Goal: Transaction & Acquisition: Purchase product/service

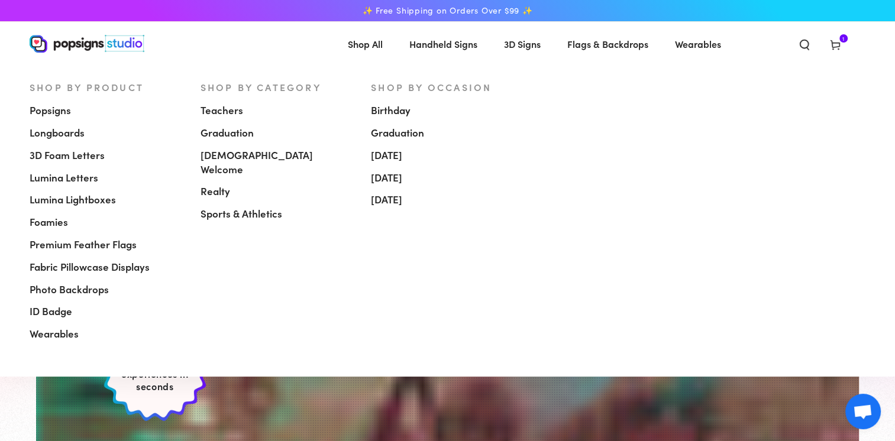
click at [58, 111] on span "Popsigns" at bounding box center [50, 111] width 41 height 14
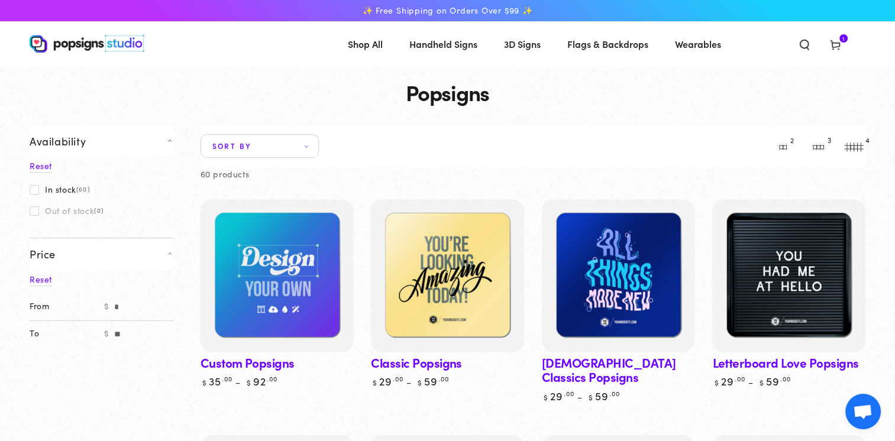
click at [842, 41] on span "1 1 item" at bounding box center [844, 38] width 8 height 8
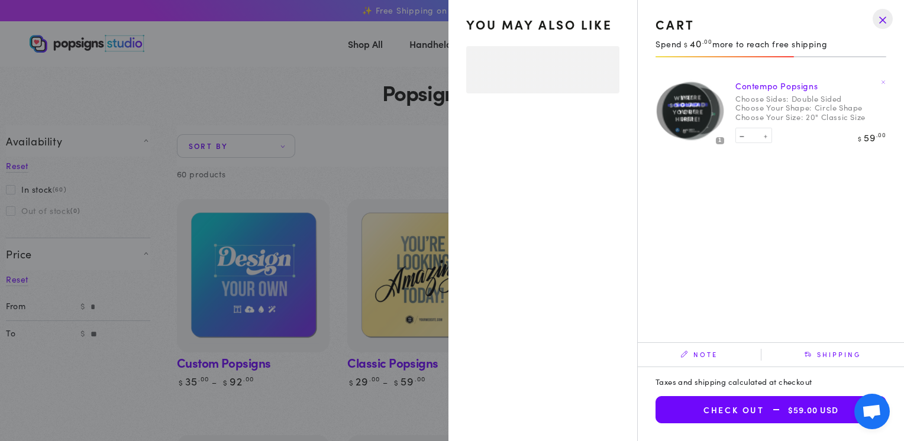
select select "**********"
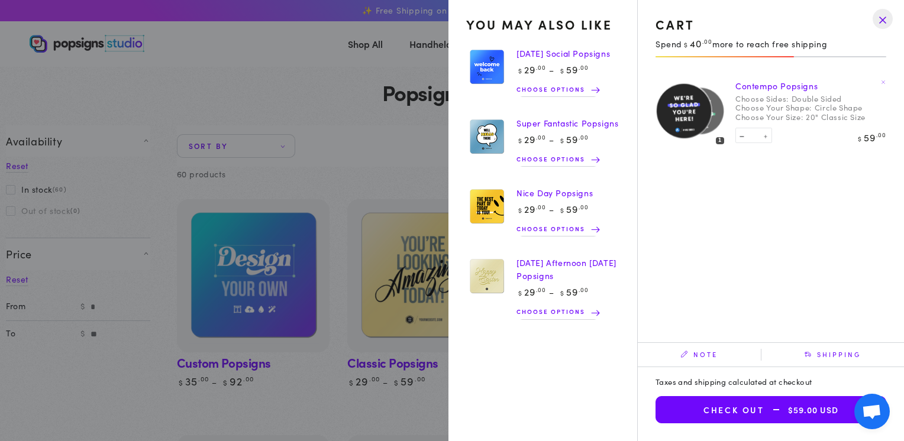
click at [491, 65] on img at bounding box center [486, 67] width 41 height 42
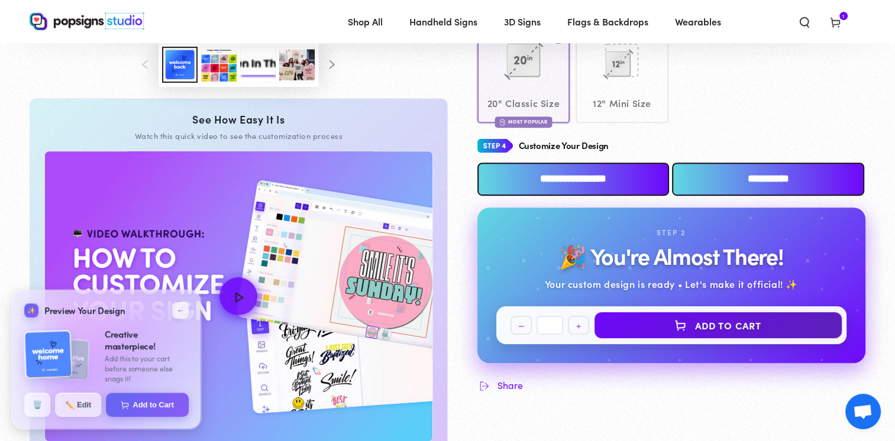
scroll to position [495, 0]
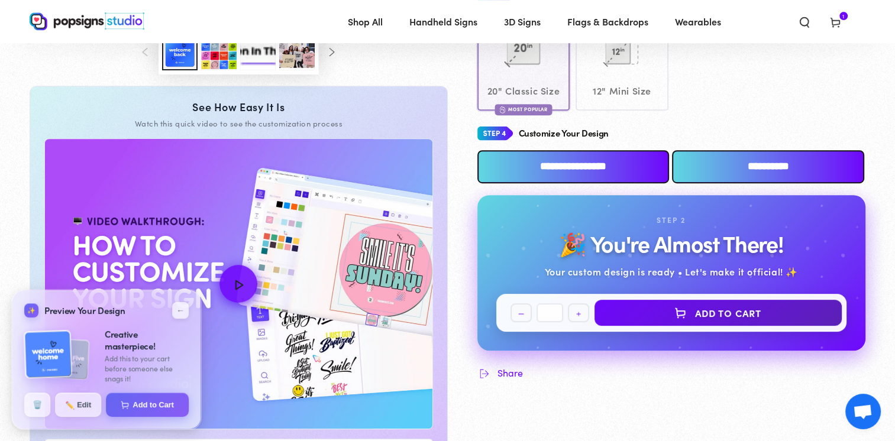
click at [591, 169] on input "**********" at bounding box center [574, 166] width 192 height 33
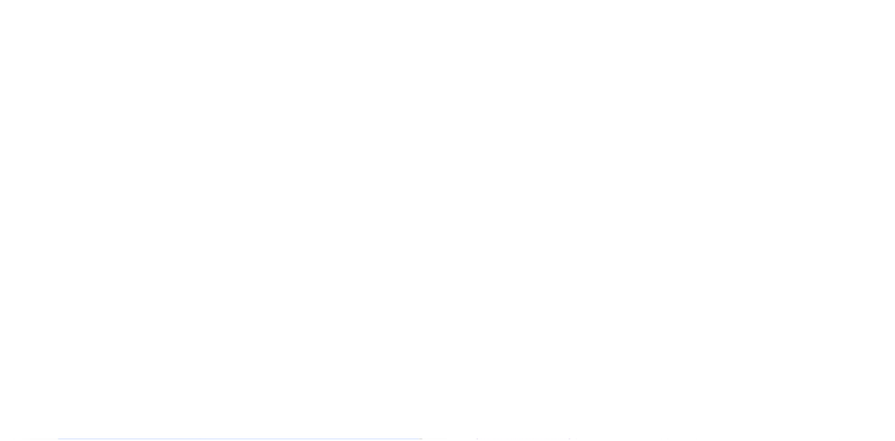
scroll to position [0, 0]
type textarea "An ancient tree with a door leading to a magical world"
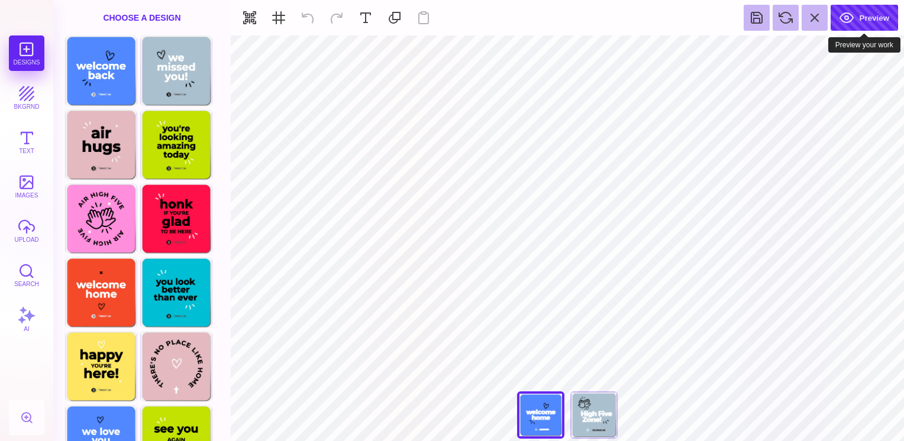
click at [868, 22] on button "Preview" at bounding box center [864, 18] width 67 height 26
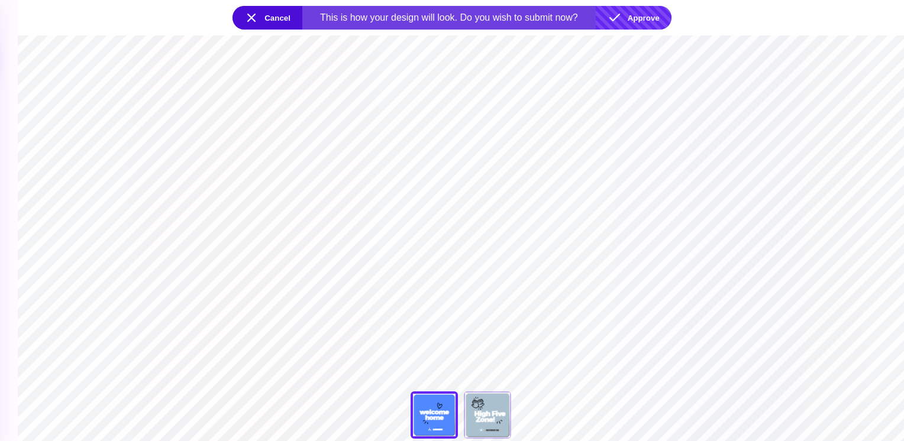
click at [638, 17] on button "Approve" at bounding box center [634, 18] width 76 height 24
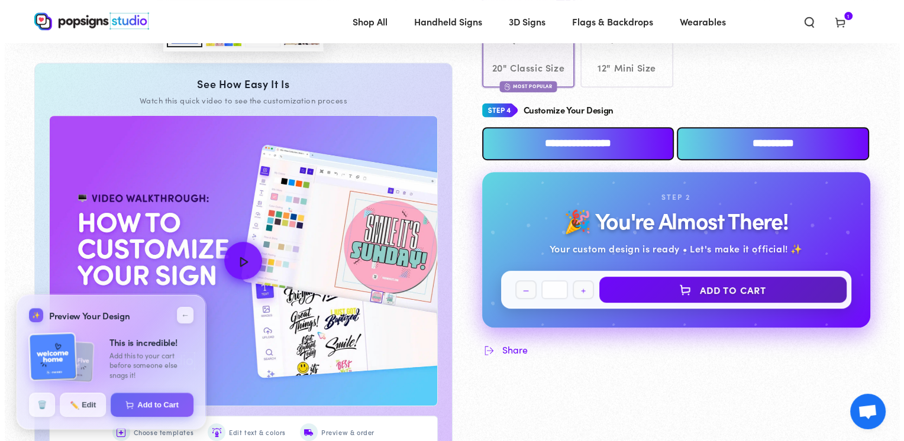
scroll to position [570, 0]
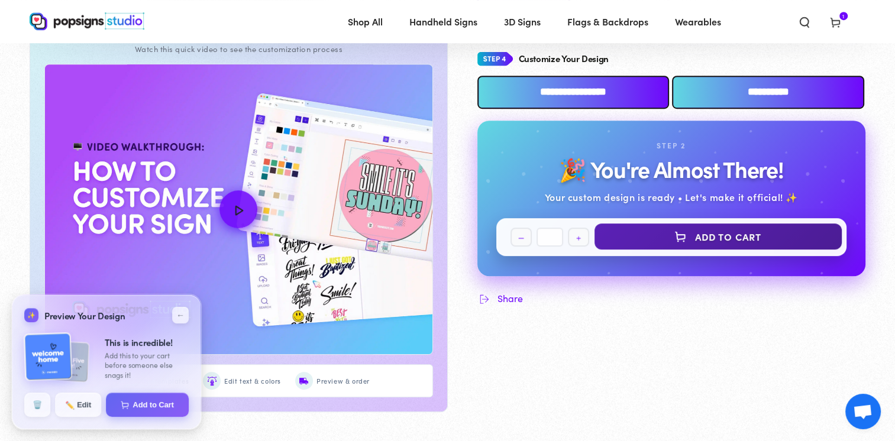
click at [729, 230] on button "Add to Cart" at bounding box center [719, 237] width 248 height 26
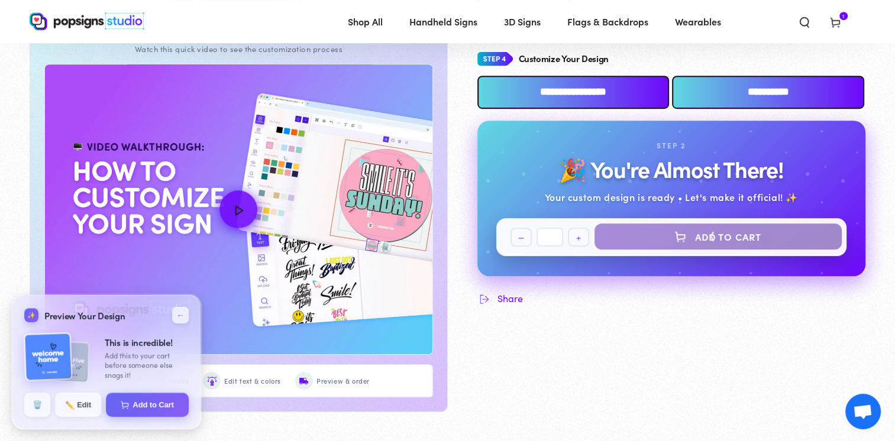
select select "**********"
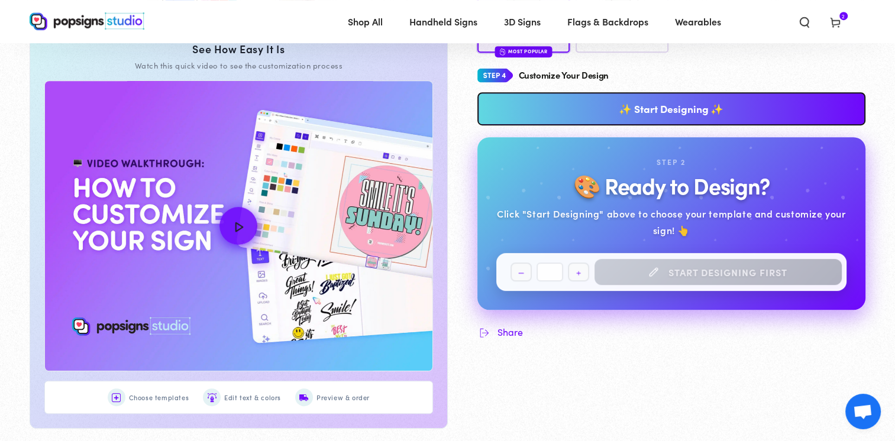
scroll to position [530, 0]
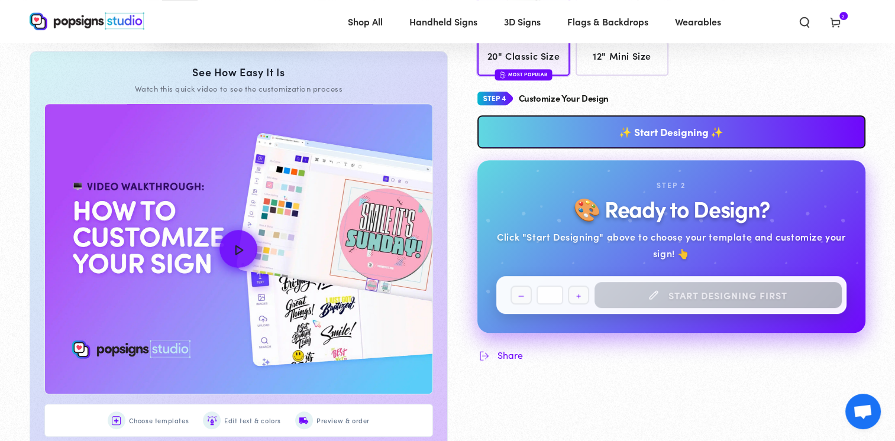
click at [686, 131] on link "✨ Start Designing ✨" at bounding box center [672, 131] width 389 height 33
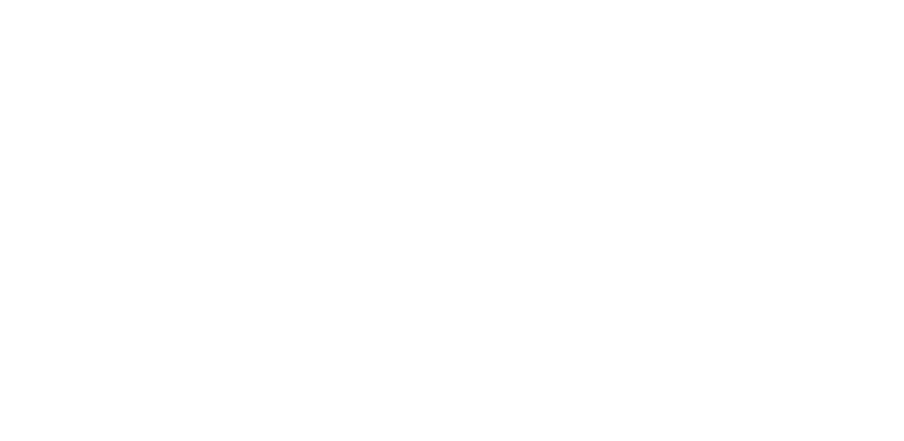
scroll to position [0, 0]
type textarea "An ancient tree with a door leading to a magical world"
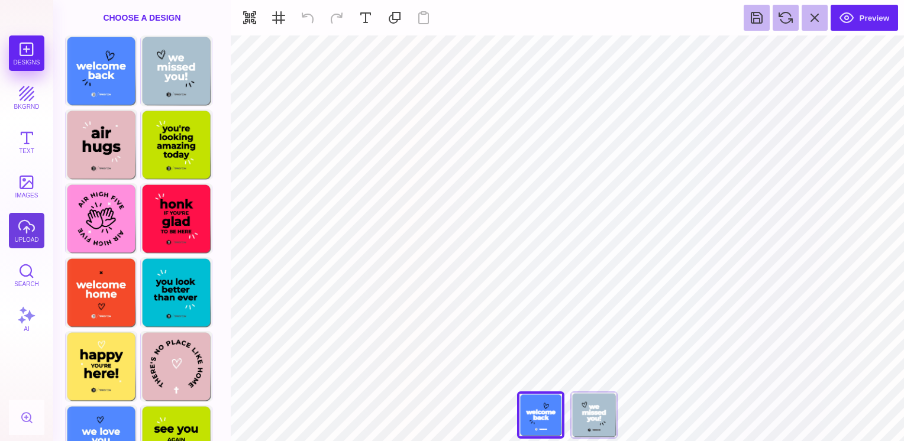
click at [33, 230] on button "upload" at bounding box center [27, 231] width 36 height 36
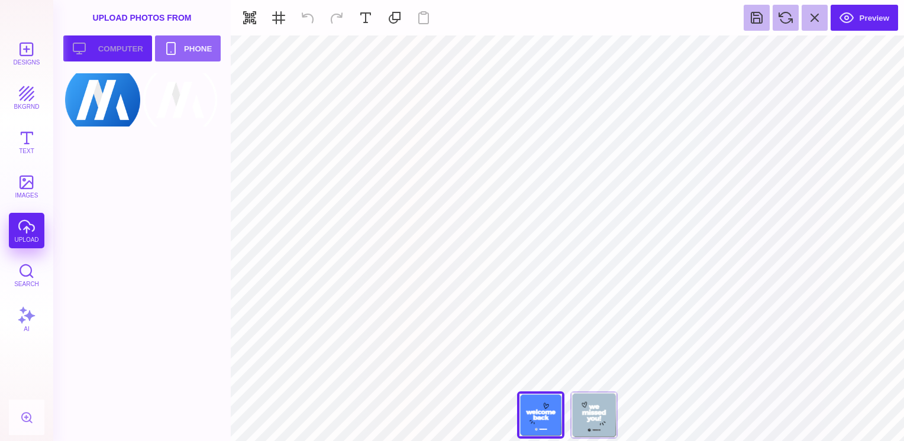
click at [130, 51] on button "Upload your artwork Computer" at bounding box center [107, 49] width 89 height 26
click at [111, 160] on div at bounding box center [102, 155] width 75 height 53
click at [107, 50] on button "Upload your artwork Computer" at bounding box center [107, 49] width 89 height 26
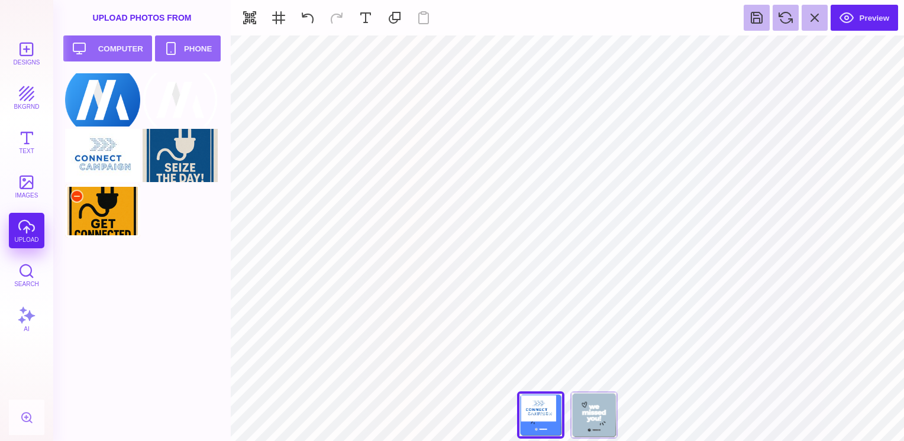
click at [104, 194] on div at bounding box center [102, 211] width 75 height 53
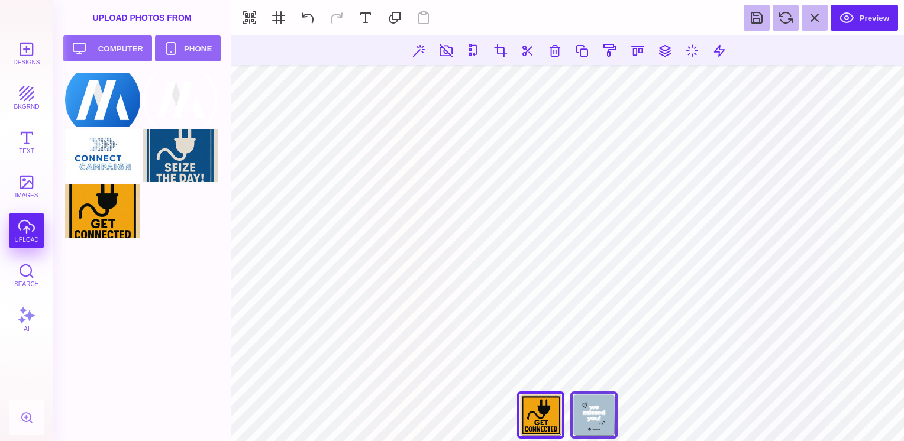
click at [602, 421] on div "We Missed You!" at bounding box center [593, 415] width 47 height 47
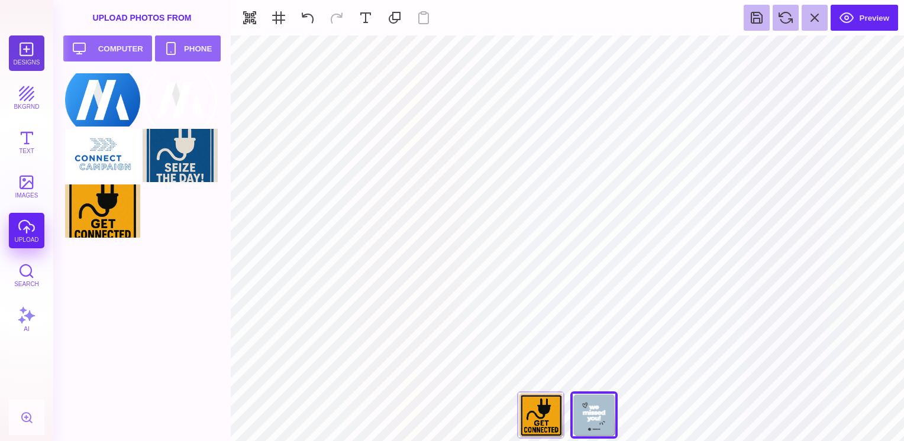
click at [33, 53] on button "Designs" at bounding box center [27, 54] width 36 height 36
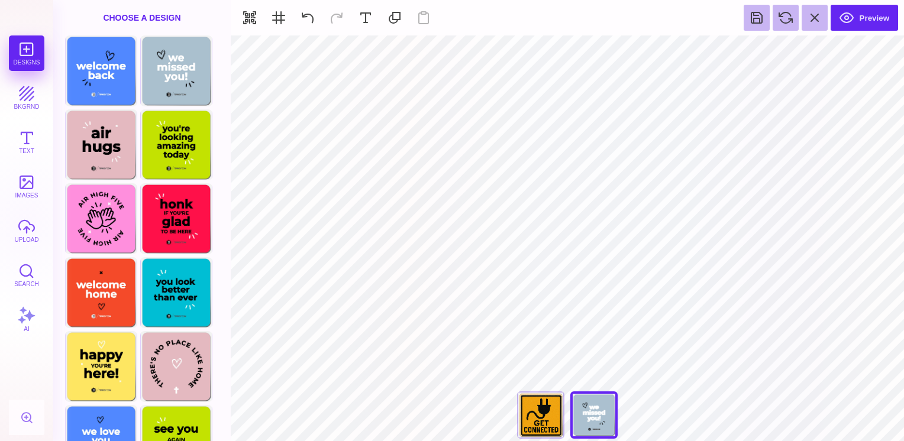
scroll to position [38, 0]
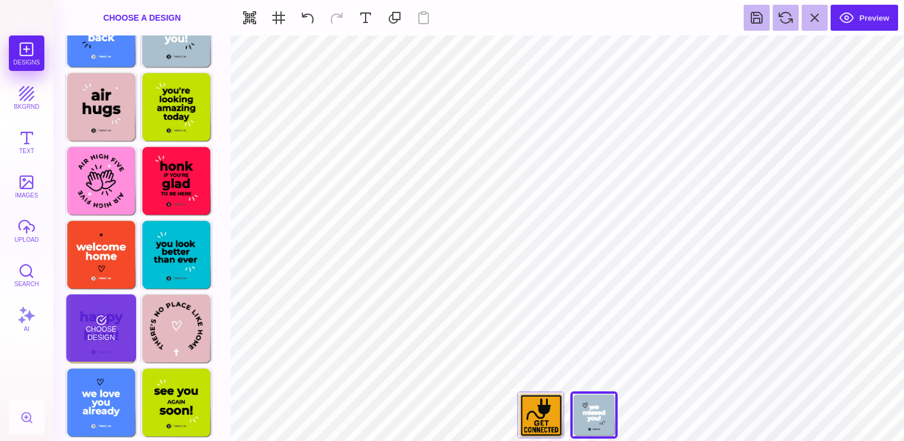
click at [100, 336] on div "Choose Design" at bounding box center [100, 328] width 69 height 67
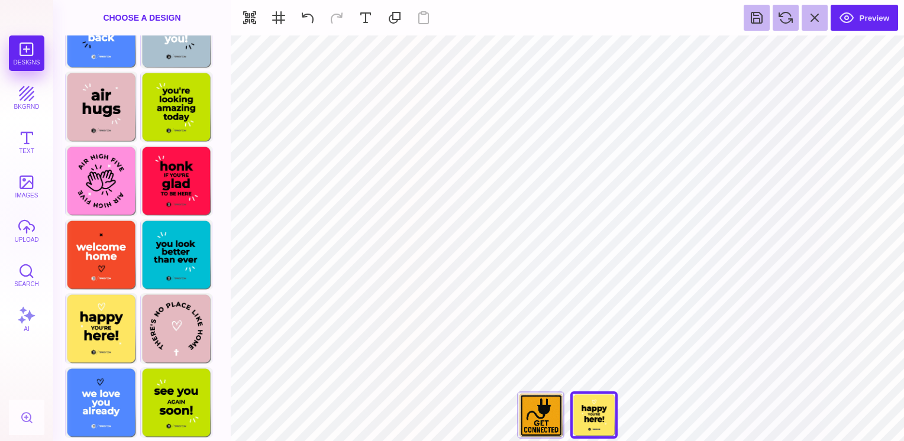
type input "#010101"
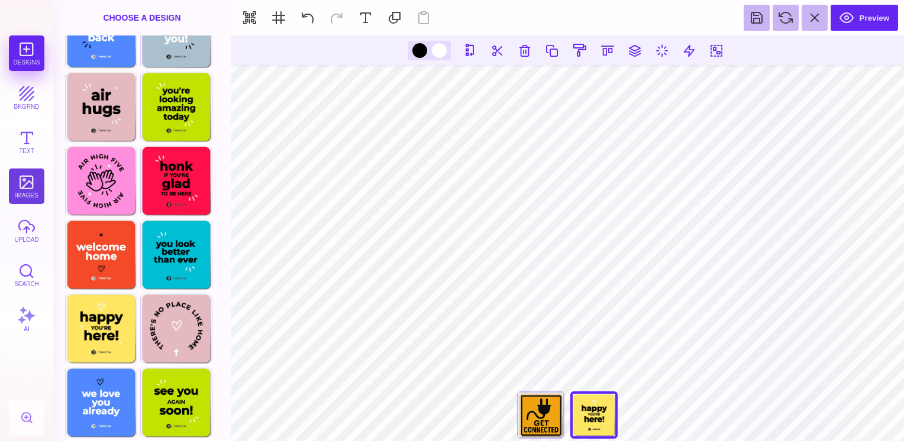
click at [28, 183] on button "images" at bounding box center [27, 187] width 36 height 36
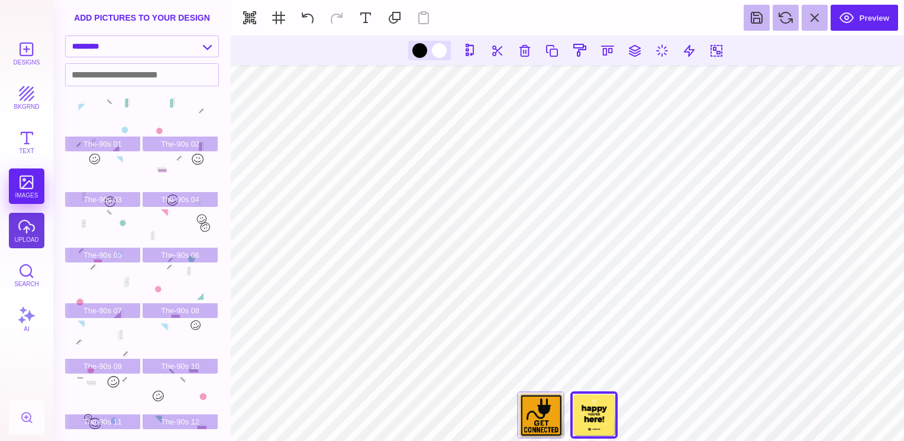
click at [22, 233] on button "upload" at bounding box center [27, 231] width 36 height 36
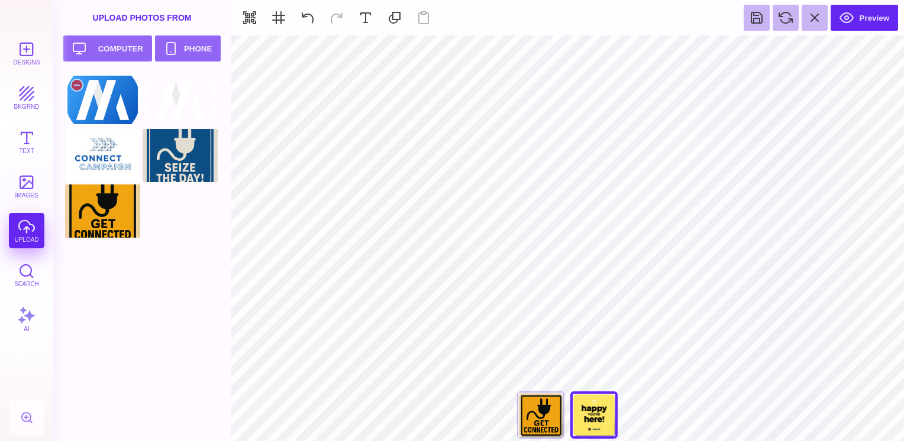
click at [117, 108] on div at bounding box center [102, 99] width 75 height 53
type input "#000000"
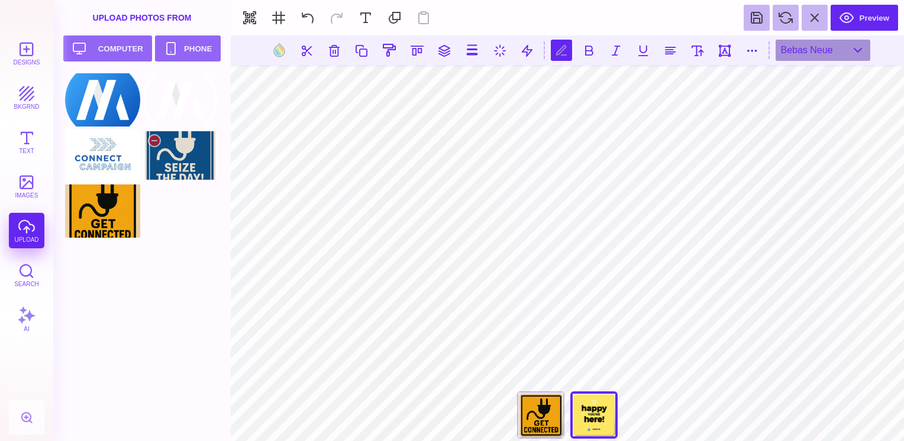
type textarea "*"
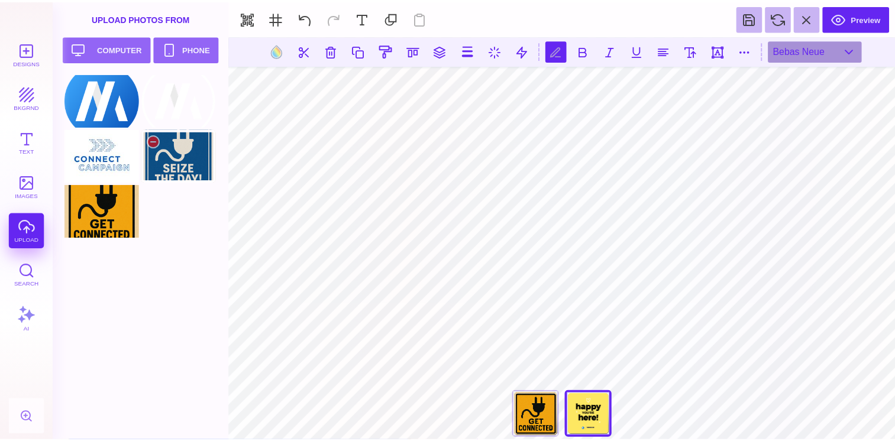
scroll to position [0, 2]
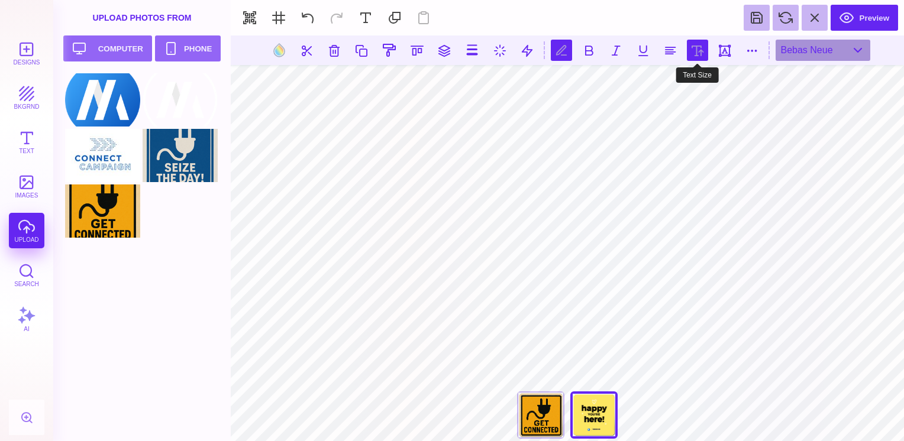
type textarea "**********"
click at [700, 47] on button at bounding box center [697, 50] width 21 height 21
type input "**"
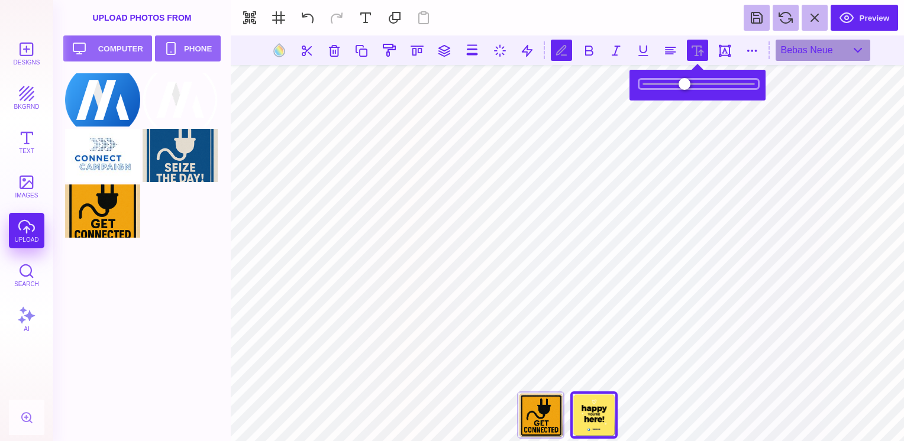
drag, startPoint x: 682, startPoint y: 83, endPoint x: 694, endPoint y: 84, distance: 11.9
type input "****"
click at [694, 84] on input "range" at bounding box center [699, 84] width 118 height 8
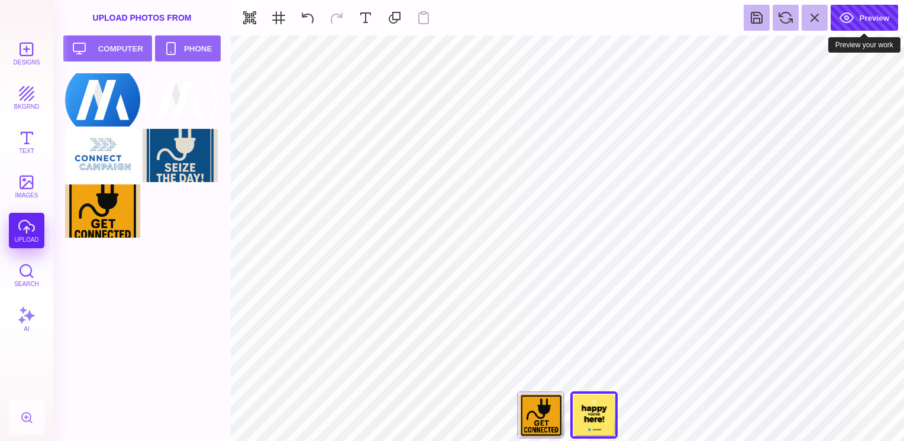
click at [865, 14] on button "Preview" at bounding box center [864, 18] width 67 height 26
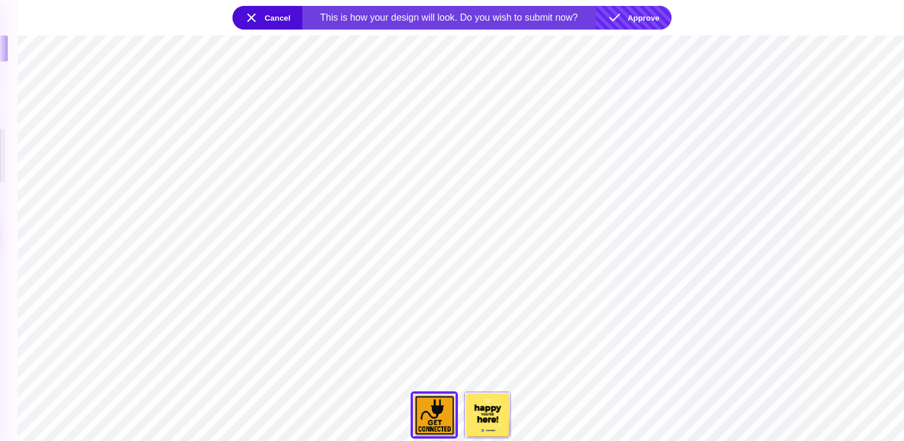
click at [649, 22] on button "Approve" at bounding box center [634, 18] width 76 height 24
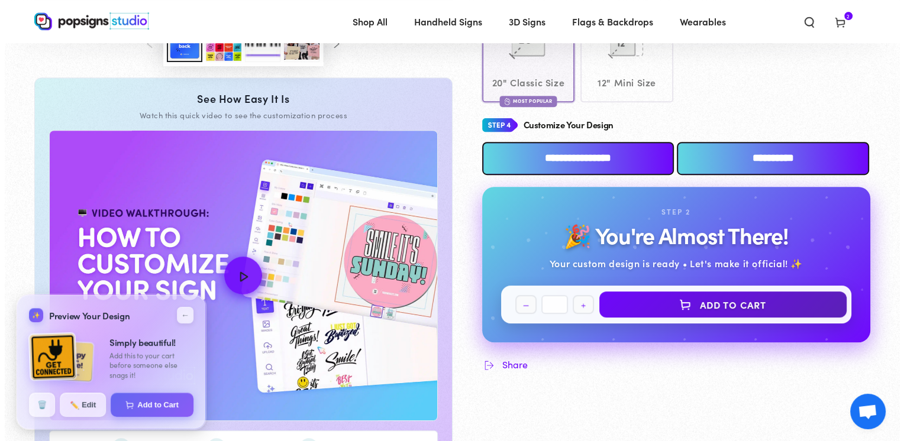
scroll to position [511, 0]
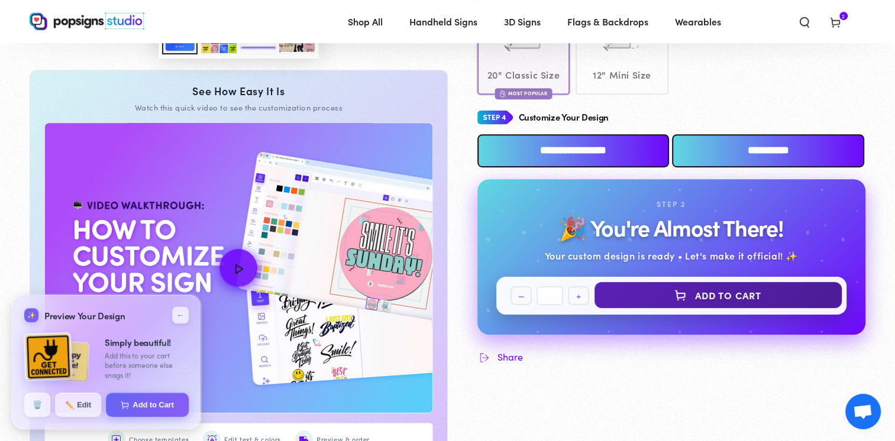
click at [736, 292] on button "Add to Cart" at bounding box center [719, 295] width 248 height 26
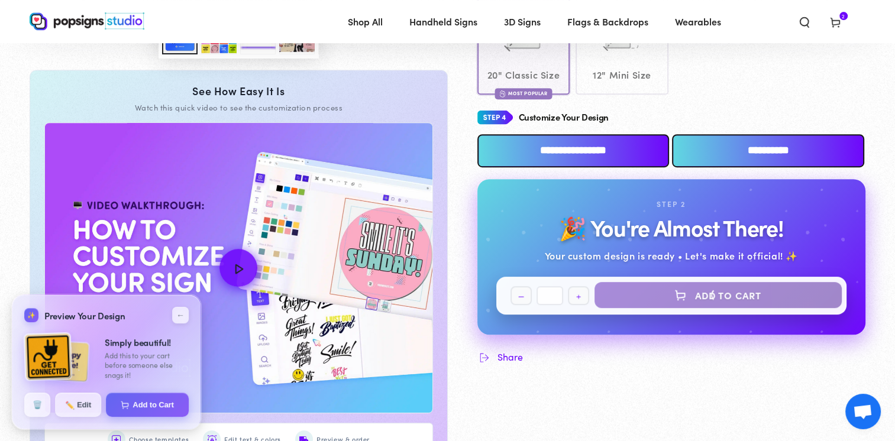
select select "**********"
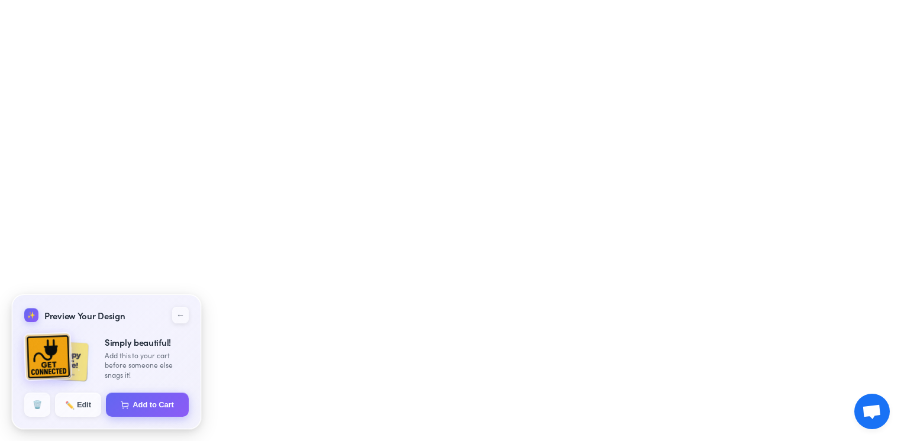
select select "**********"
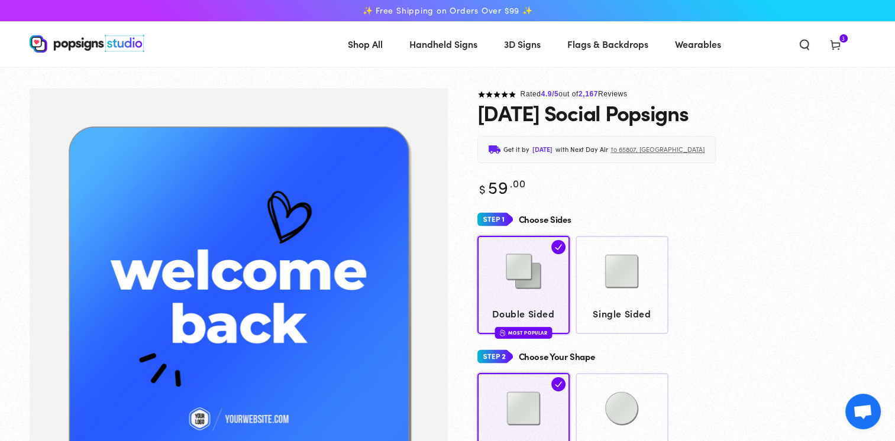
click at [833, 47] on use at bounding box center [835, 45] width 9 height 9
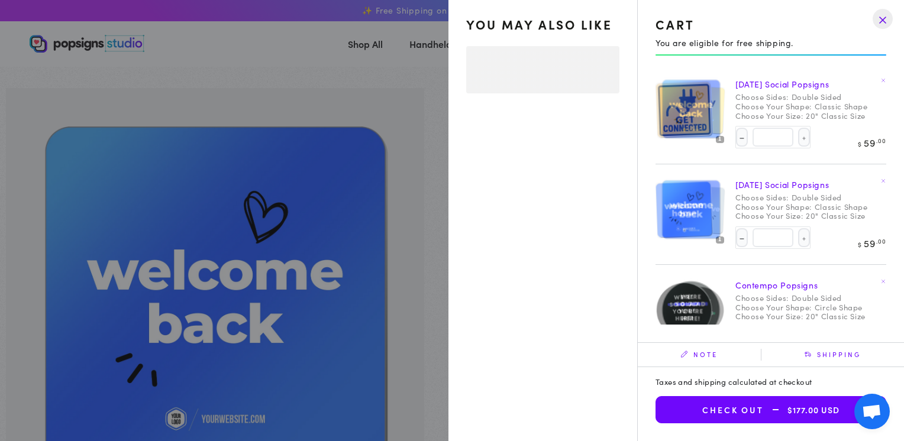
select select "**********"
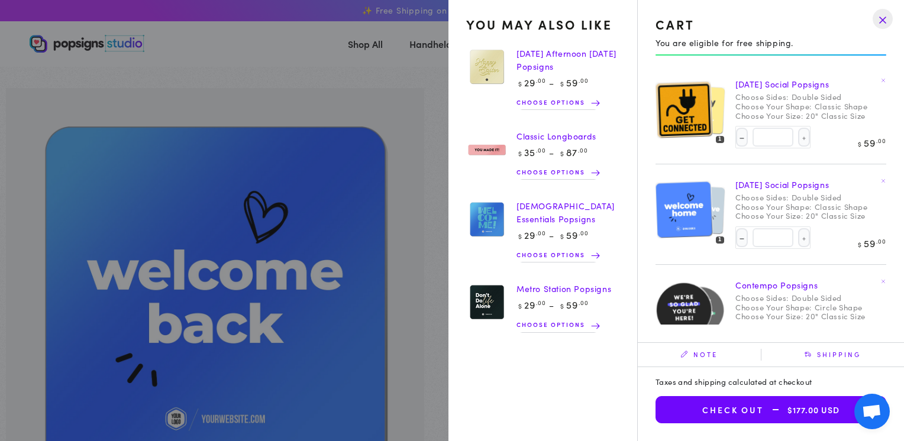
click at [884, 20] on drawer-close-button at bounding box center [883, 19] width 31 height 26
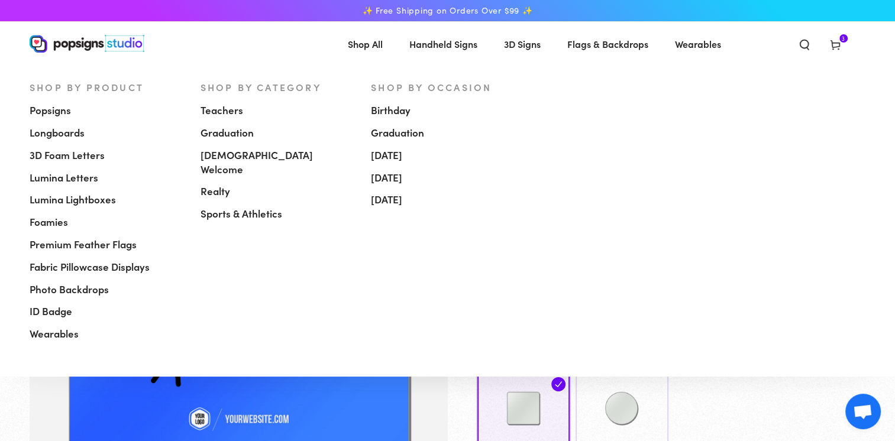
click at [54, 118] on link "Popsigns" at bounding box center [106, 110] width 153 height 22
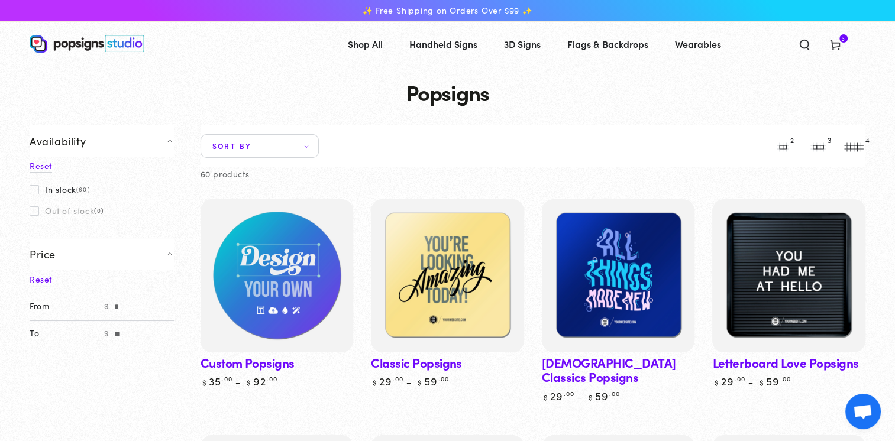
click at [305, 283] on img at bounding box center [276, 275] width 157 height 157
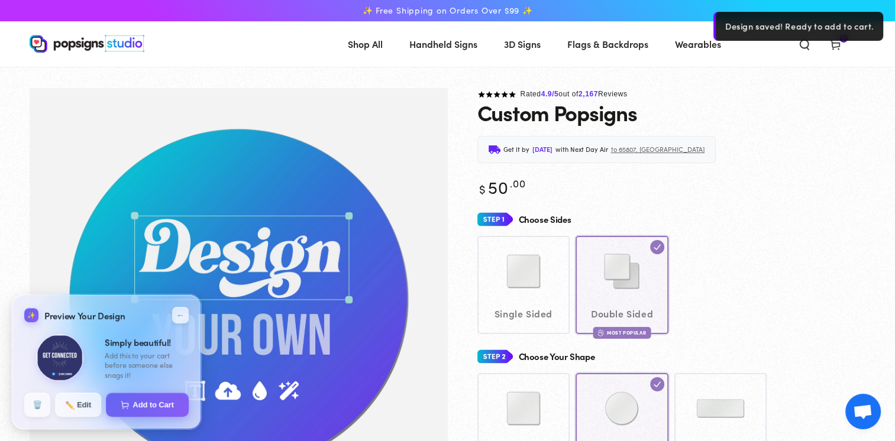
scroll to position [88, 0]
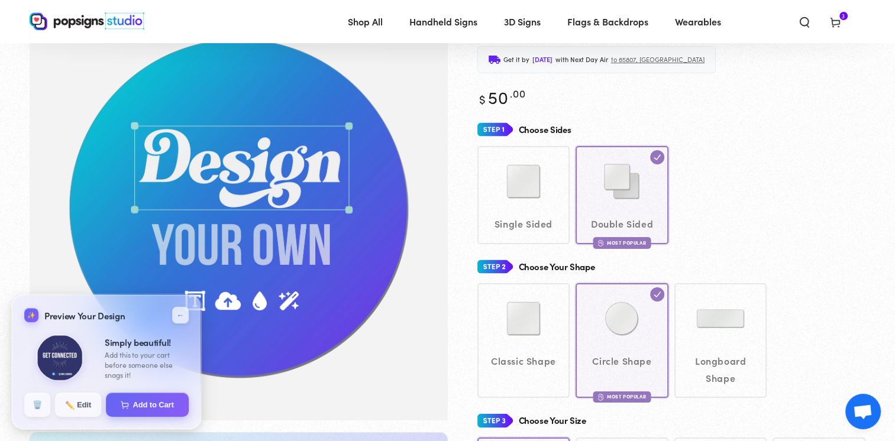
click at [65, 363] on img at bounding box center [59, 357] width 47 height 47
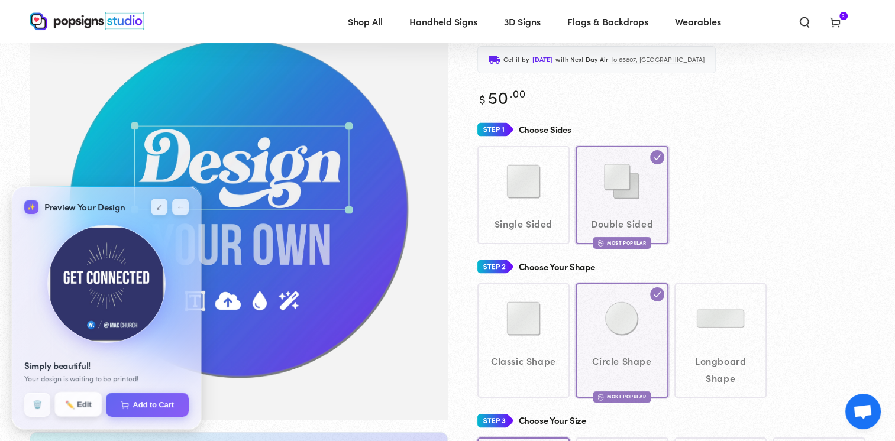
click at [80, 405] on button "✏️ Edit" at bounding box center [77, 404] width 47 height 25
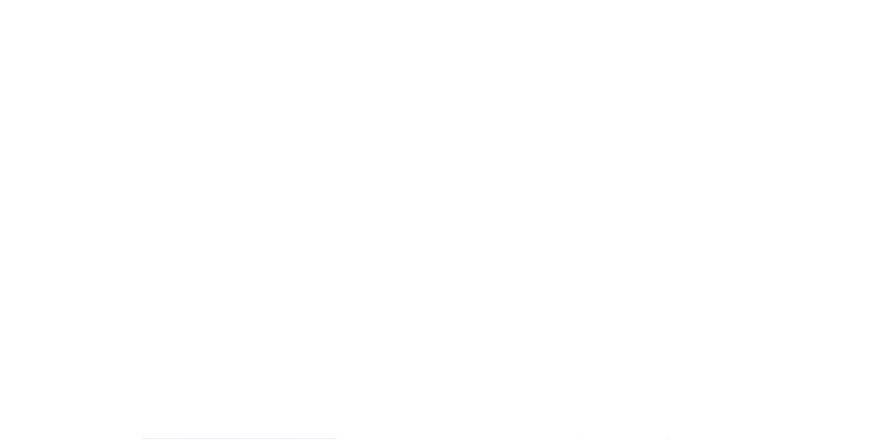
scroll to position [0, 0]
type textarea "An ancient tree with a door leading to a magical world"
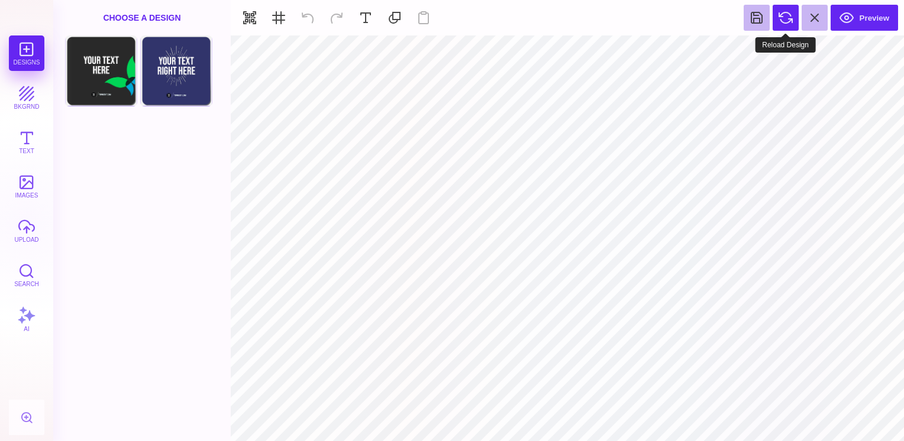
click at [791, 20] on button at bounding box center [786, 18] width 26 height 26
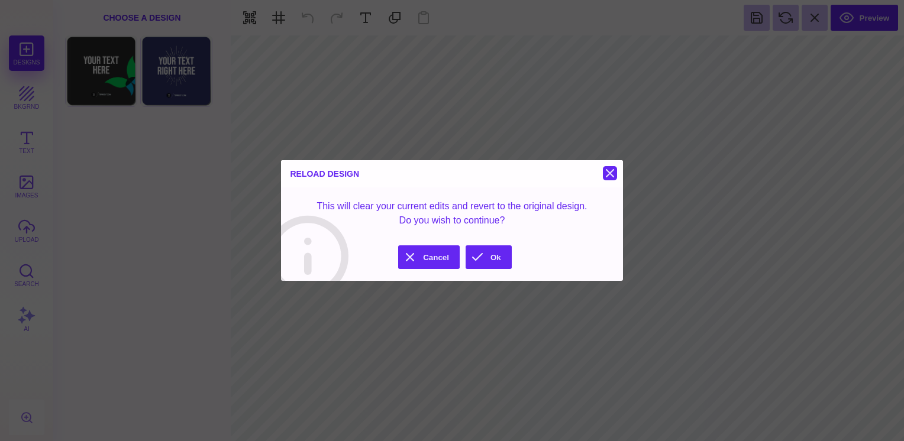
click at [610, 175] on button at bounding box center [610, 173] width 14 height 14
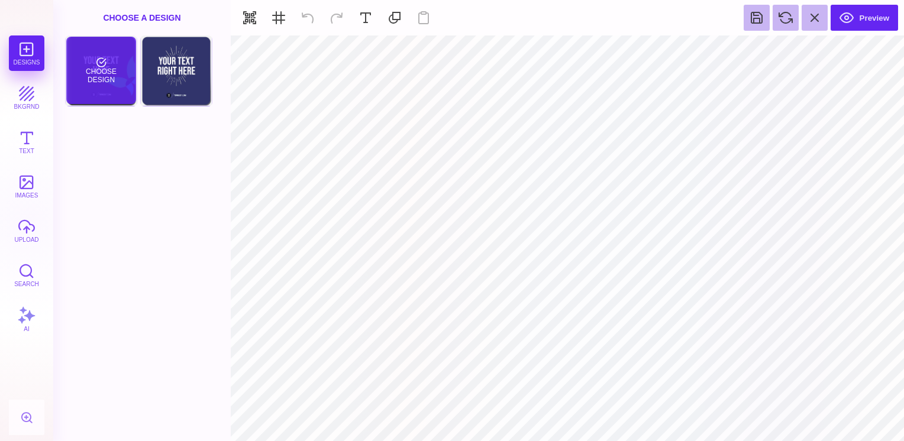
click at [116, 89] on div "Choose Design" at bounding box center [100, 70] width 69 height 67
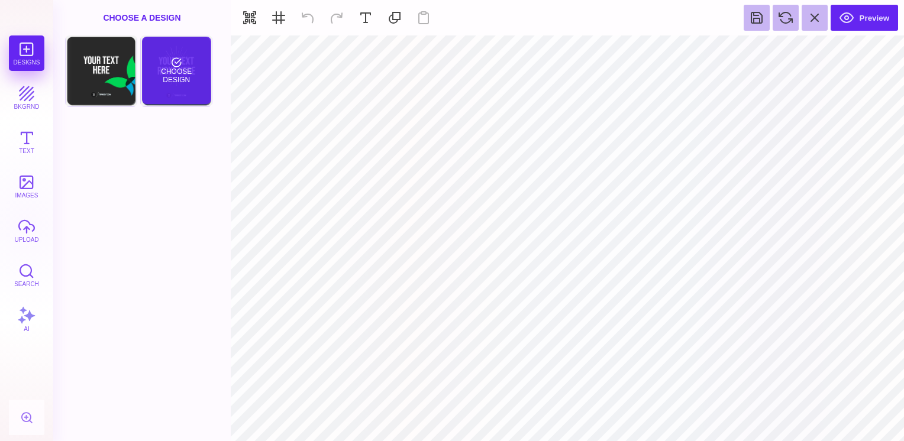
click at [163, 83] on div "Choose Design" at bounding box center [176, 70] width 69 height 67
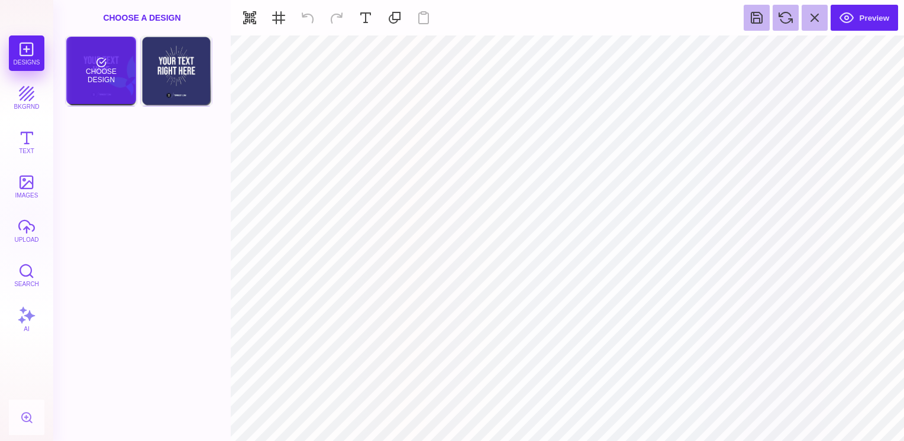
click at [86, 79] on div "Choose Design" at bounding box center [100, 70] width 69 height 67
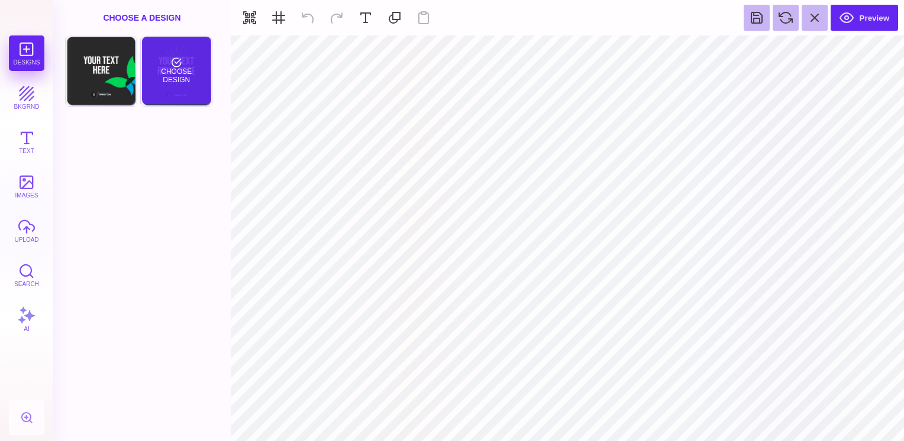
click at [185, 96] on div "Choose Design" at bounding box center [176, 70] width 69 height 67
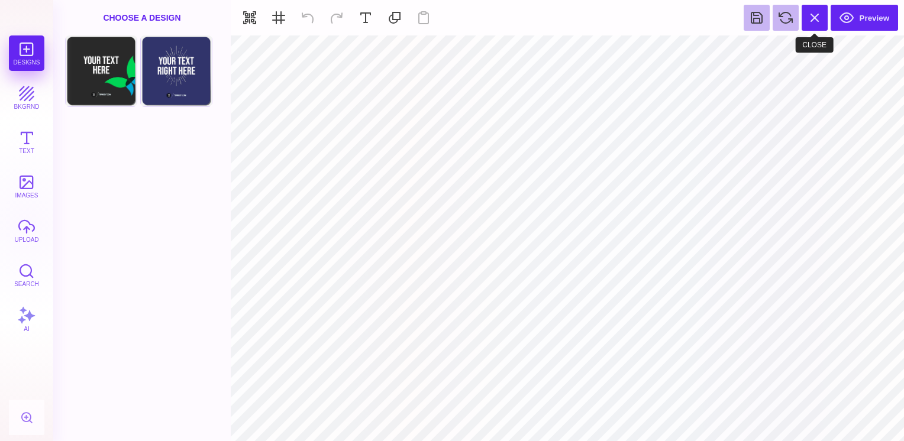
click at [814, 20] on button at bounding box center [815, 18] width 26 height 26
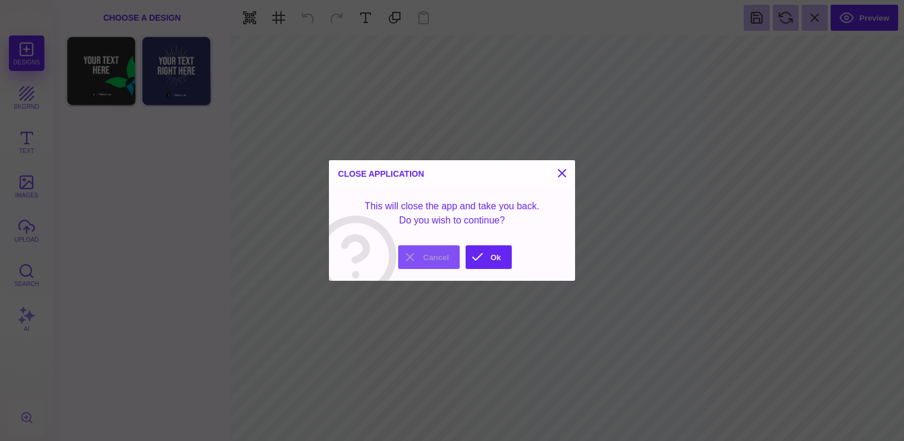
click at [445, 257] on button "Cancel" at bounding box center [429, 258] width 62 height 24
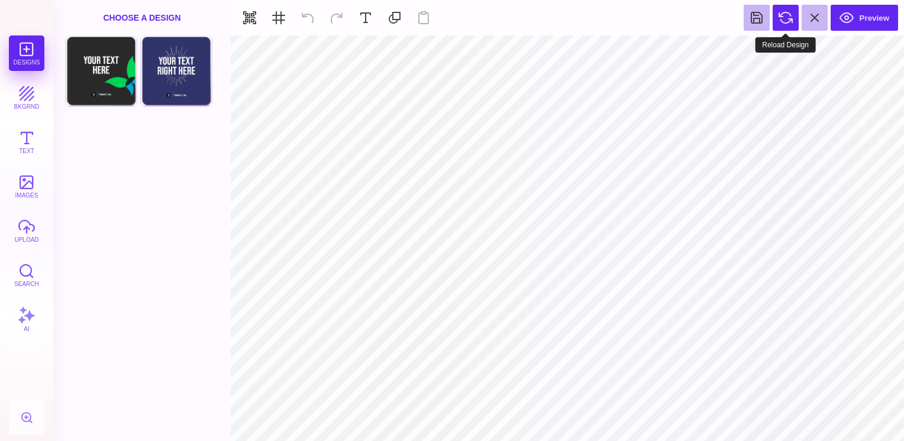
click at [782, 14] on button at bounding box center [786, 18] width 26 height 26
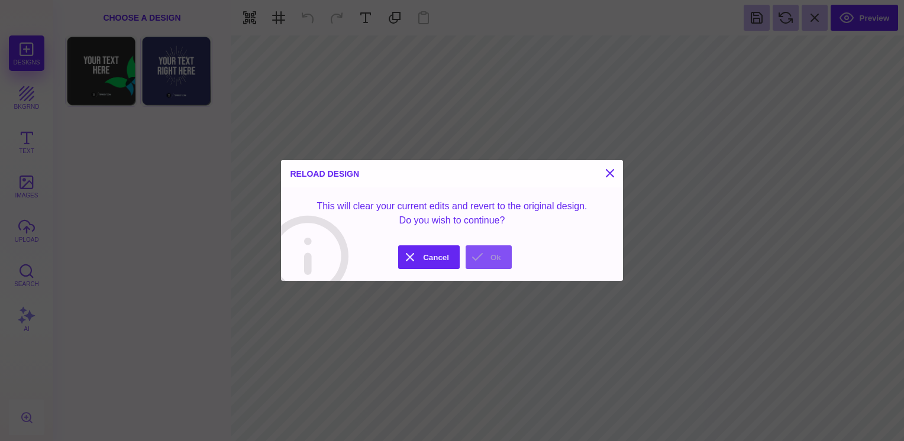
click at [486, 257] on button "Ok" at bounding box center [489, 258] width 46 height 24
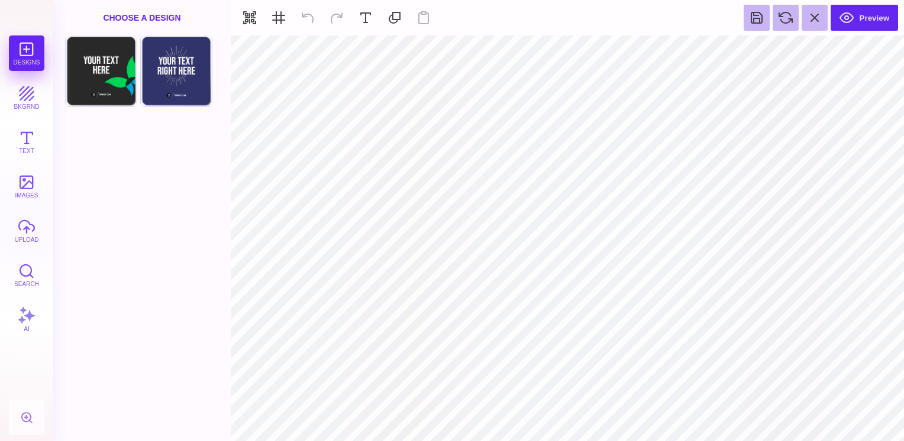
click at [124, 16] on div "Choose A Design" at bounding box center [142, 18] width 178 height 36
click at [815, 22] on button at bounding box center [815, 18] width 26 height 26
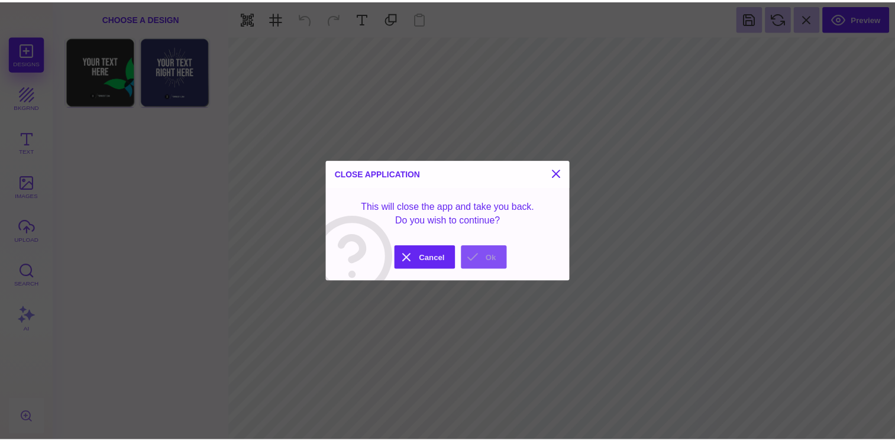
click at [484, 261] on button "Ok" at bounding box center [489, 259] width 46 height 24
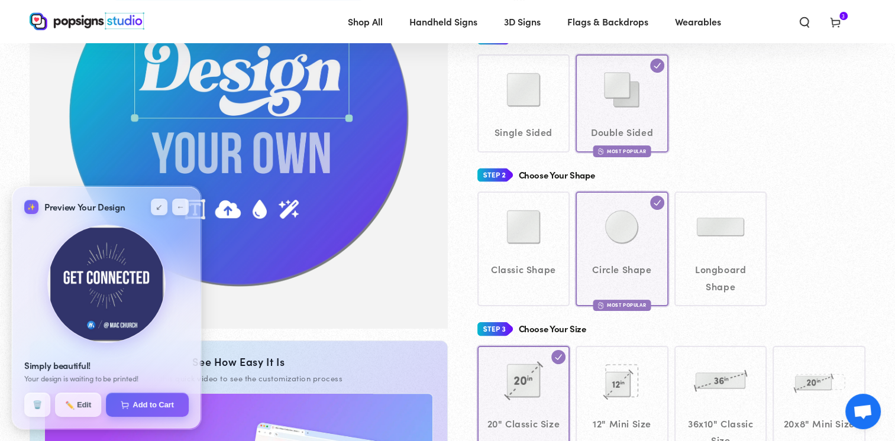
scroll to position [182, 0]
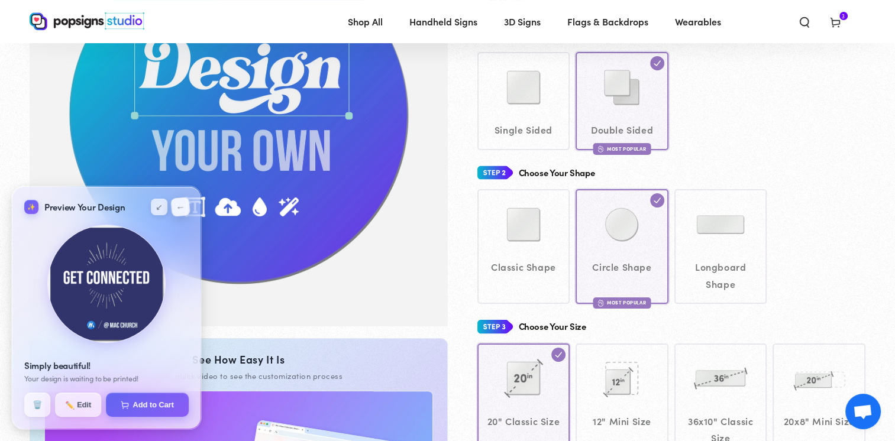
click at [182, 205] on button "←" at bounding box center [180, 207] width 20 height 20
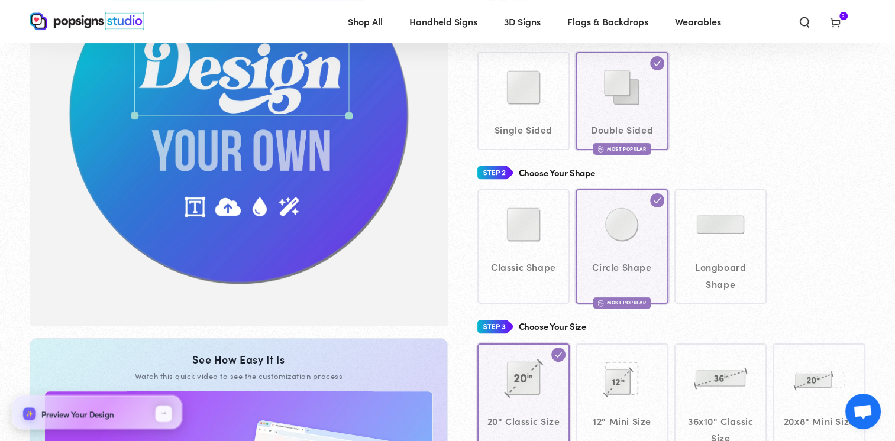
click at [166, 415] on button "←" at bounding box center [164, 414] width 17 height 17
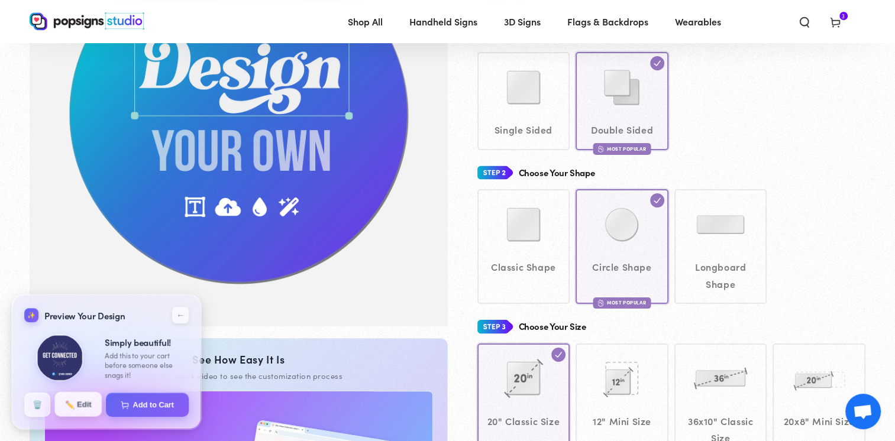
click at [95, 408] on button "✏️ Edit" at bounding box center [77, 404] width 47 height 25
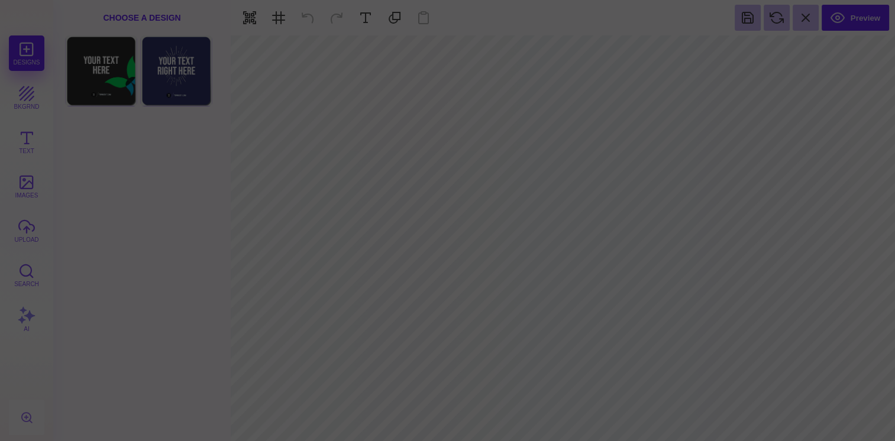
scroll to position [0, 0]
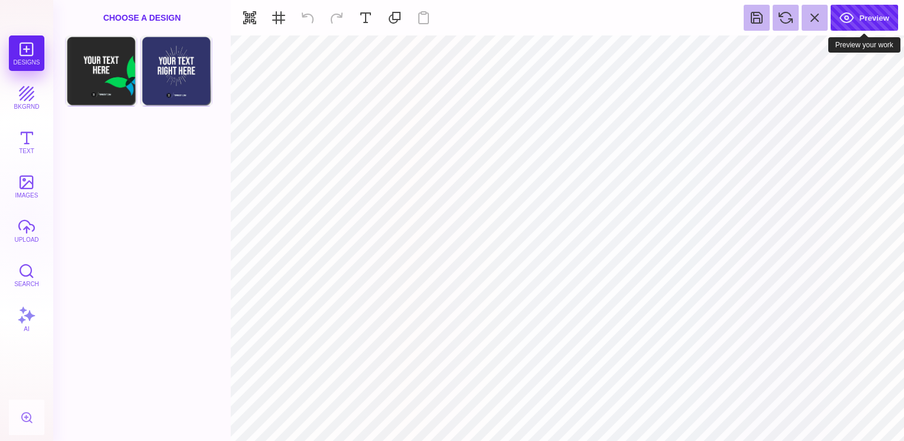
click at [876, 21] on button "Preview" at bounding box center [864, 18] width 67 height 26
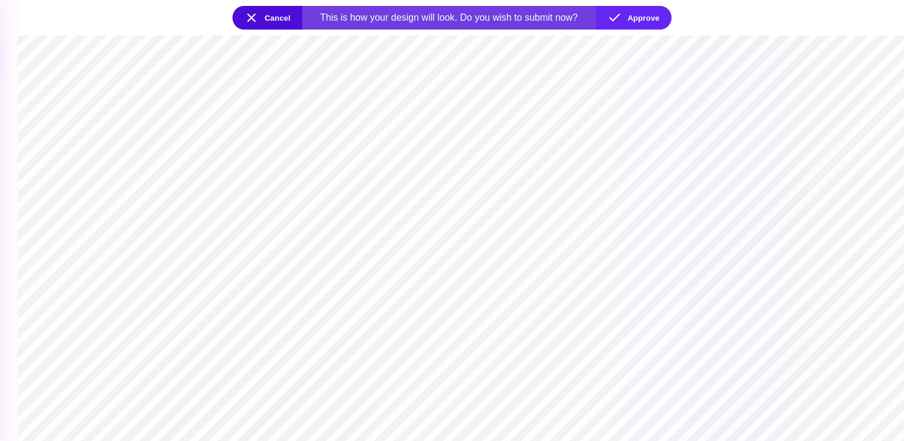
click at [265, 21] on button "Cancel" at bounding box center [268, 18] width 70 height 24
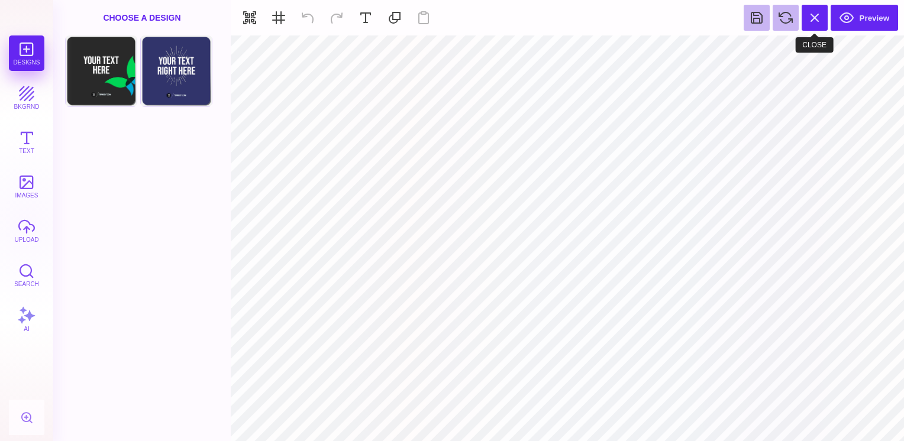
click at [812, 20] on button at bounding box center [815, 18] width 26 height 26
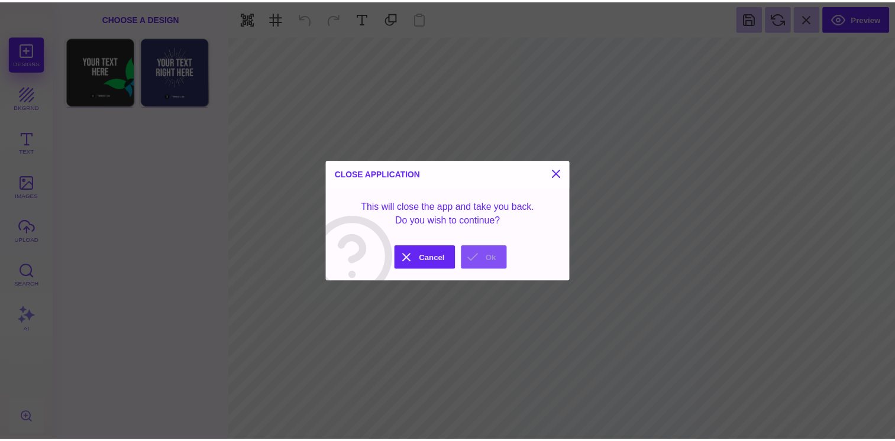
click at [486, 259] on button "Ok" at bounding box center [489, 259] width 46 height 24
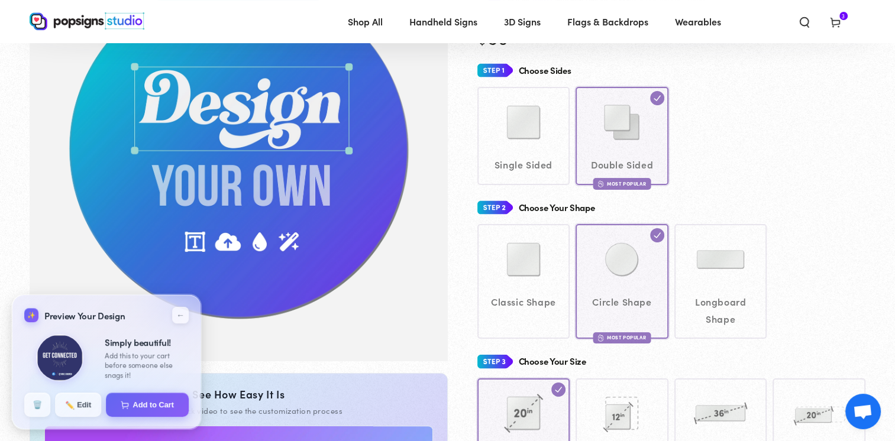
scroll to position [144, 0]
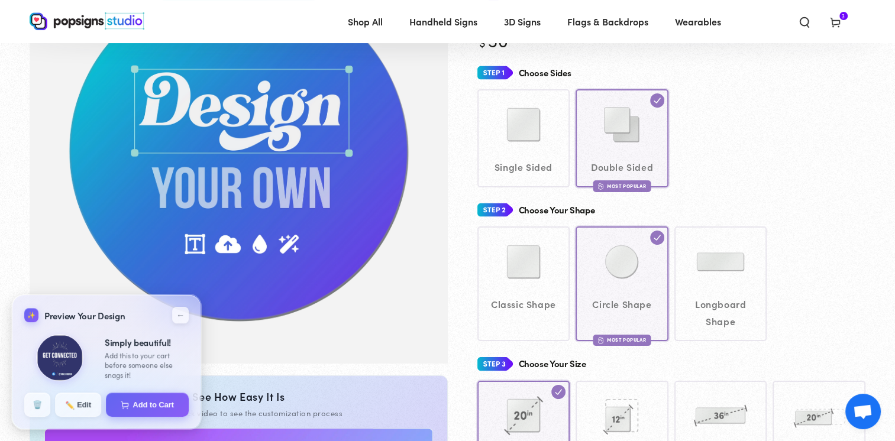
click at [532, 261] on div "Classic Shape Circle Shape Most Popular" at bounding box center [672, 284] width 389 height 115
click at [533, 264] on div "Classic Shape Circle Shape Most Popular" at bounding box center [672, 284] width 389 height 115
click at [33, 408] on button "🗑️" at bounding box center [37, 404] width 27 height 25
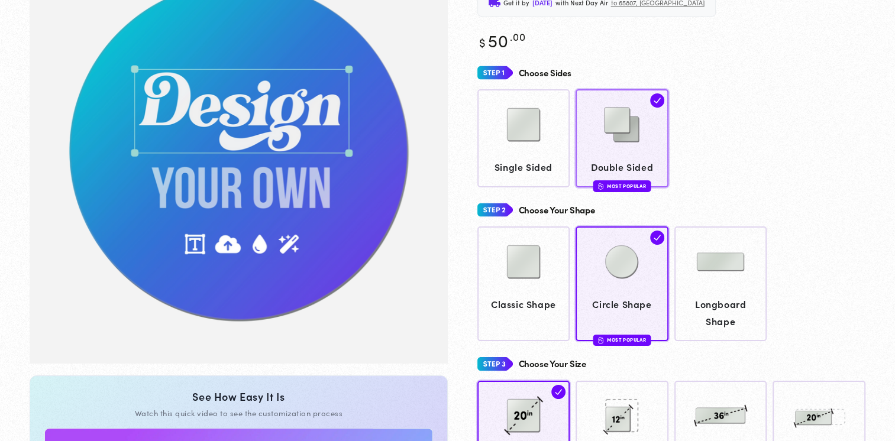
scroll to position [144, 0]
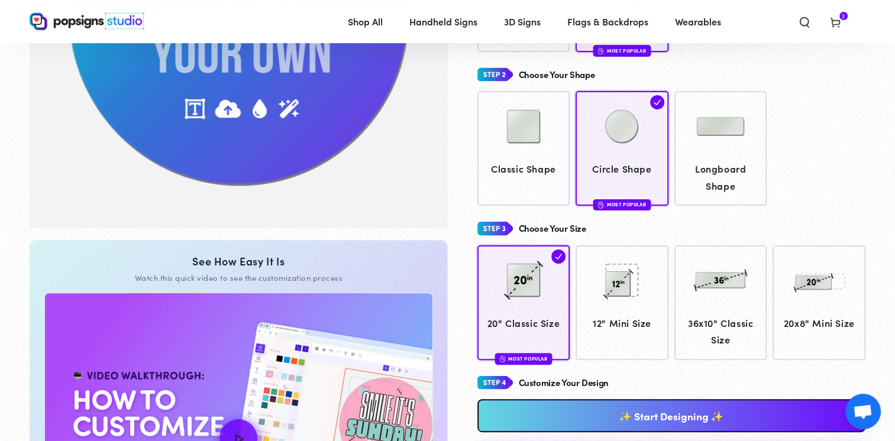
scroll to position [282, 0]
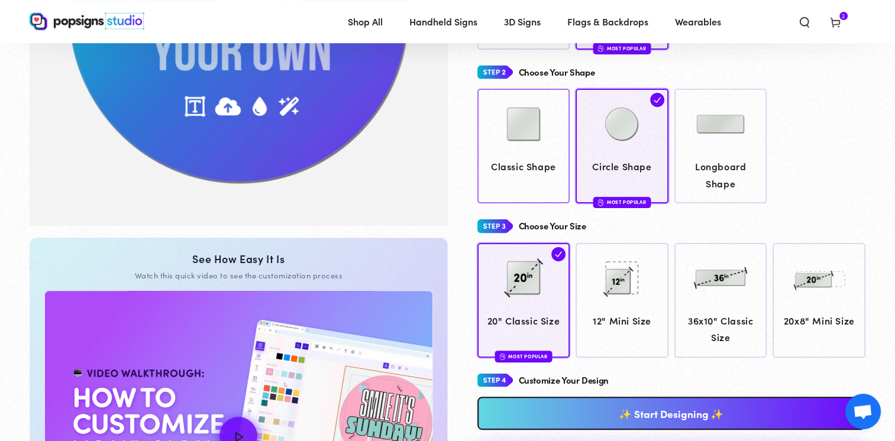
click at [561, 128] on div at bounding box center [524, 125] width 82 height 59
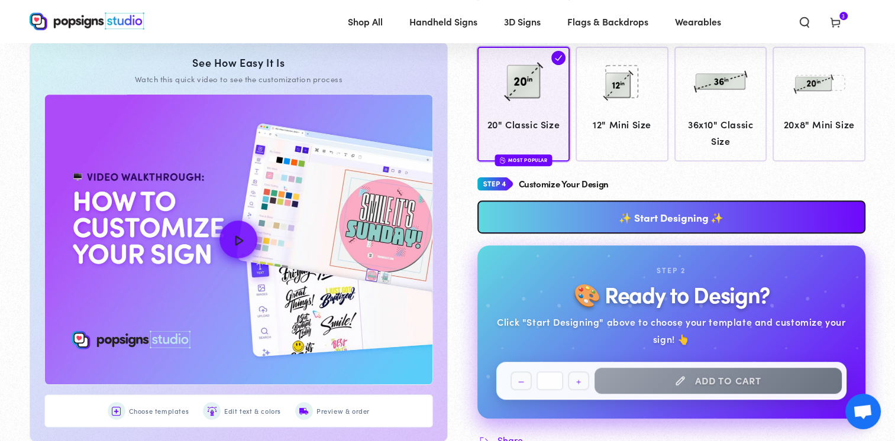
scroll to position [489, 0]
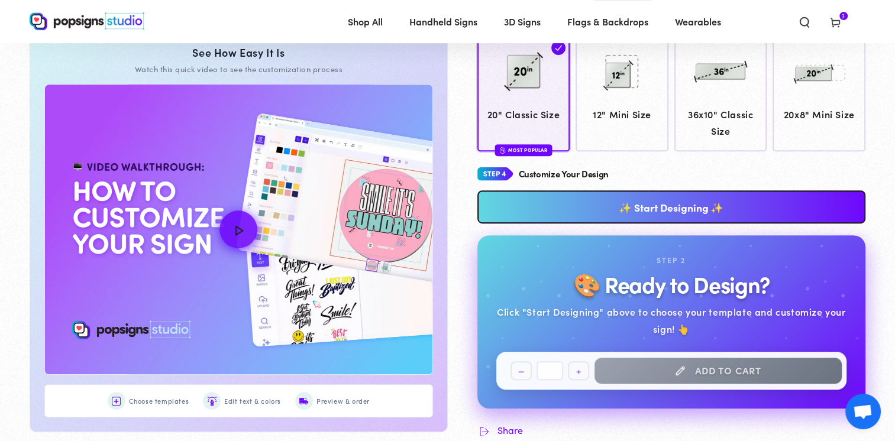
click at [647, 202] on link "✨ Start Designing ✨" at bounding box center [672, 207] width 389 height 33
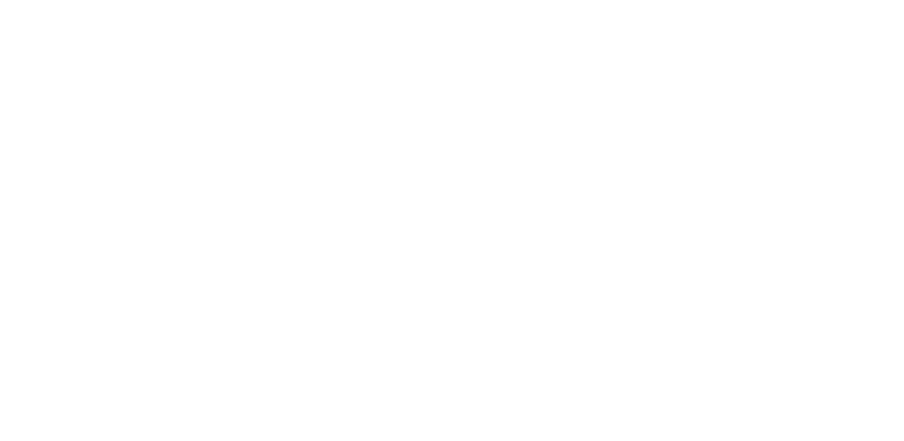
scroll to position [0, 0]
type textarea "An ancient tree with a door leading to a magical world"
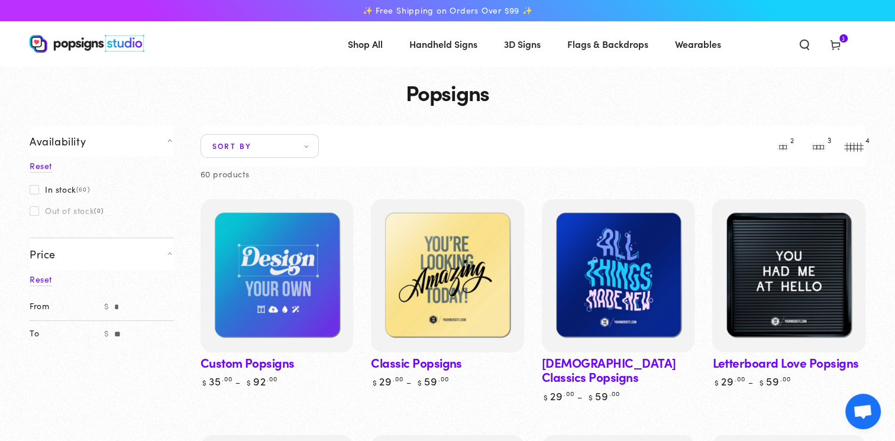
click at [838, 44] on icon at bounding box center [836, 44] width 12 height 12
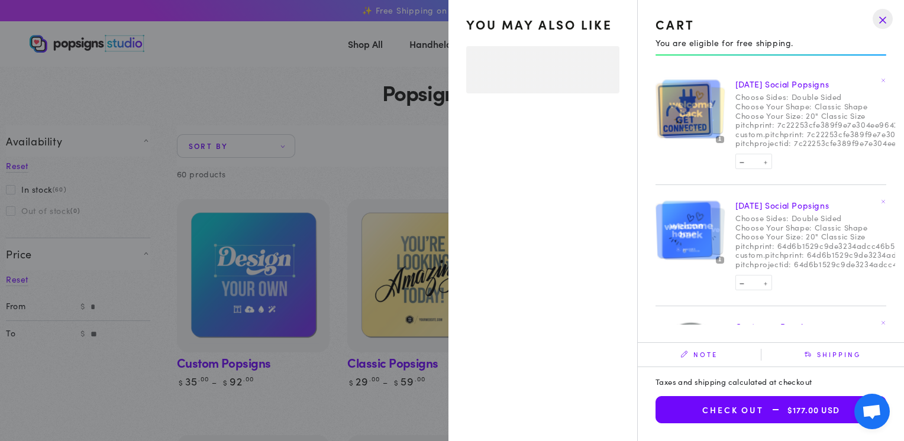
select select "**********"
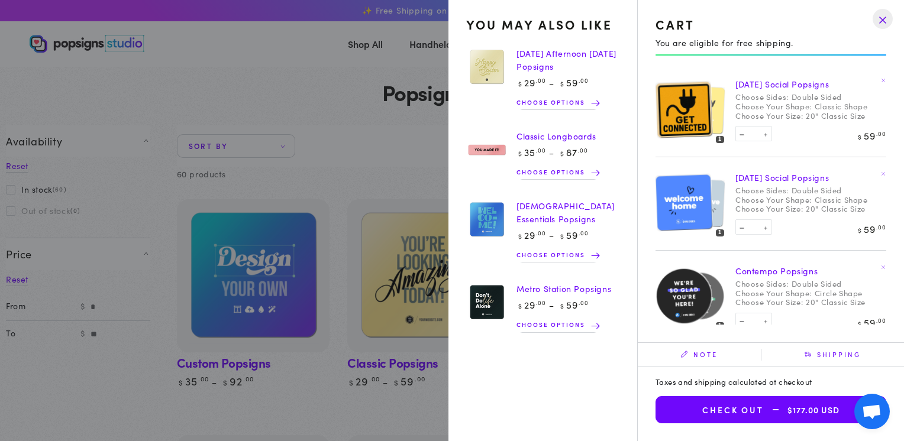
click at [724, 293] on img at bounding box center [701, 296] width 50 height 50
click at [881, 17] on drawer-close-button at bounding box center [883, 19] width 31 height 26
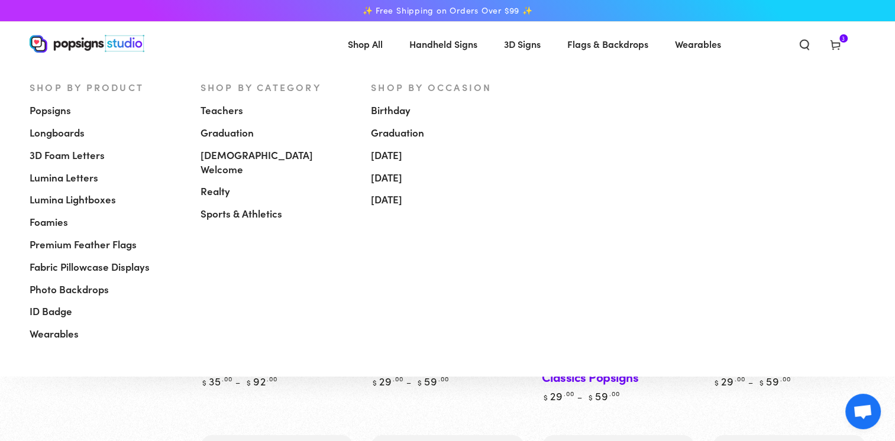
click at [64, 112] on span "Popsigns" at bounding box center [50, 111] width 41 height 14
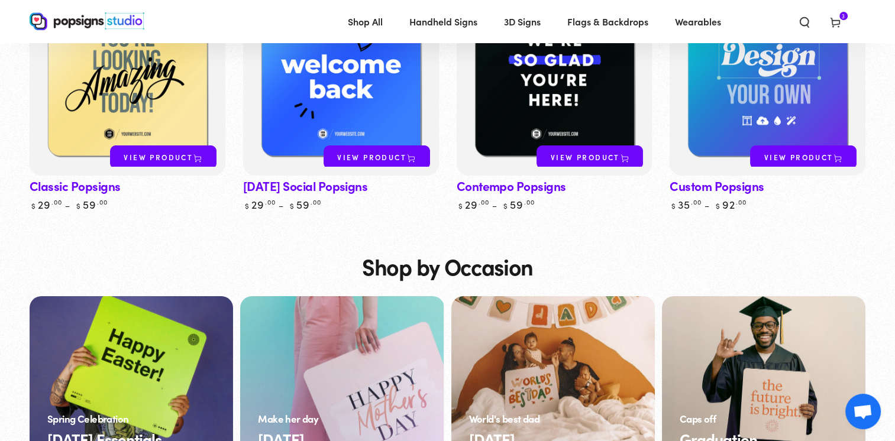
scroll to position [3799, 0]
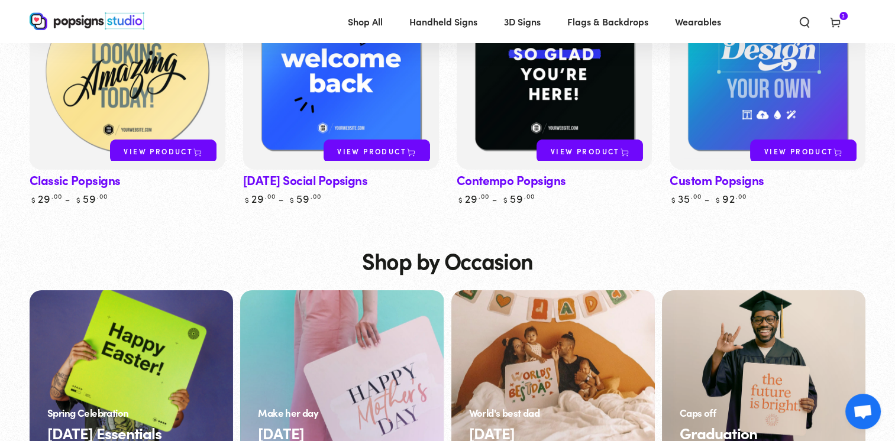
click at [178, 73] on img at bounding box center [128, 72] width 202 height 202
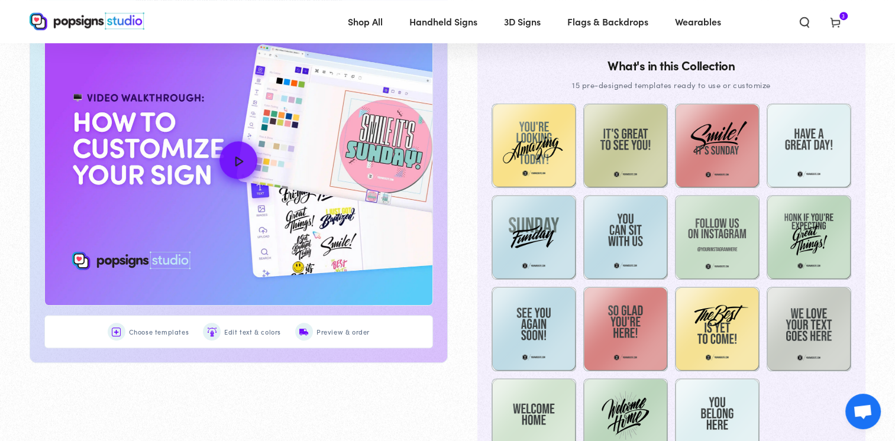
scroll to position [622, 0]
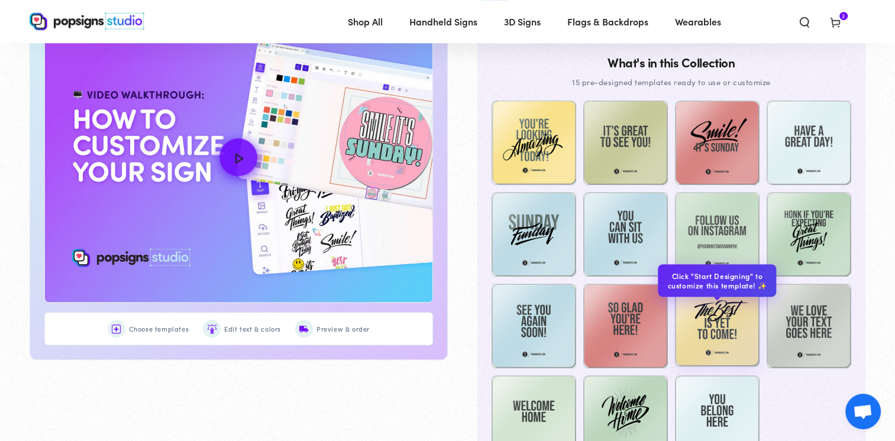
click at [722, 334] on img at bounding box center [717, 324] width 85 height 85
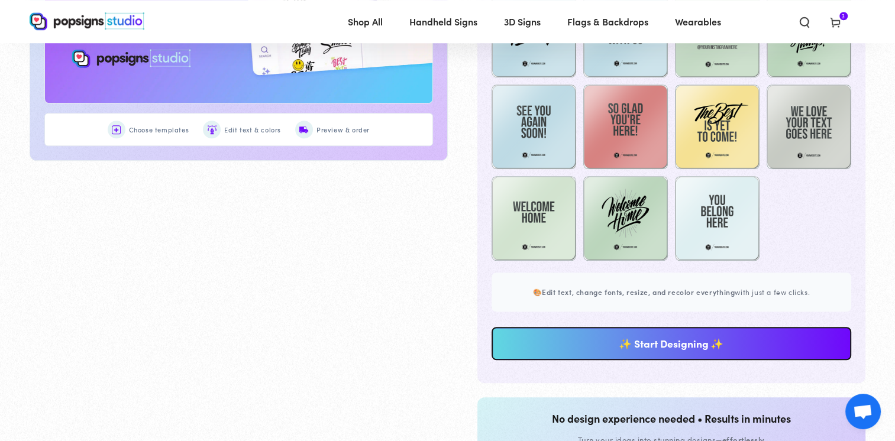
scroll to position [865, 0]
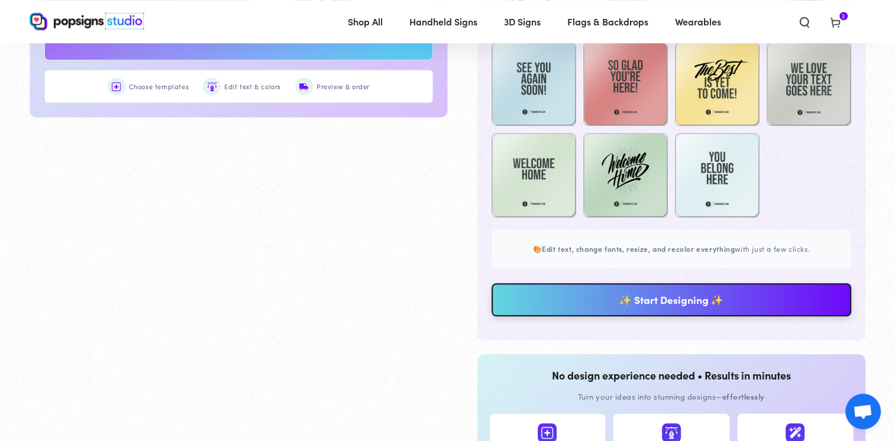
click at [672, 295] on link "✨ Start Designing ✨" at bounding box center [672, 299] width 360 height 33
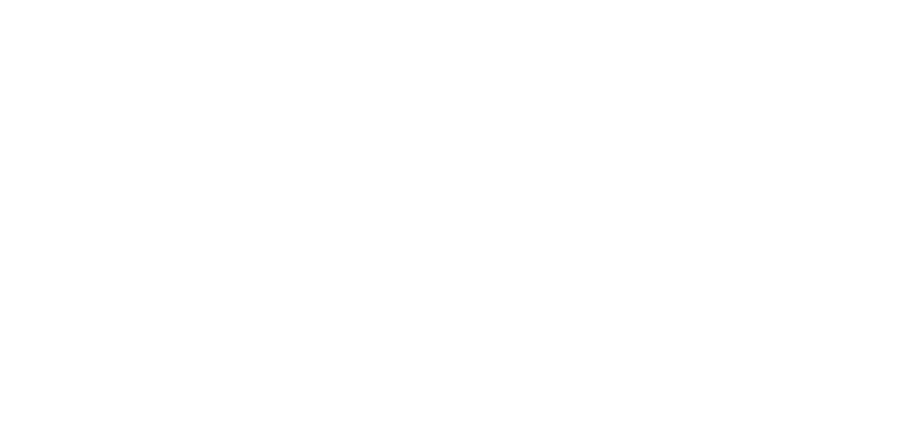
scroll to position [0, 0]
type textarea "An ancient tree with a door leading to a magical world"
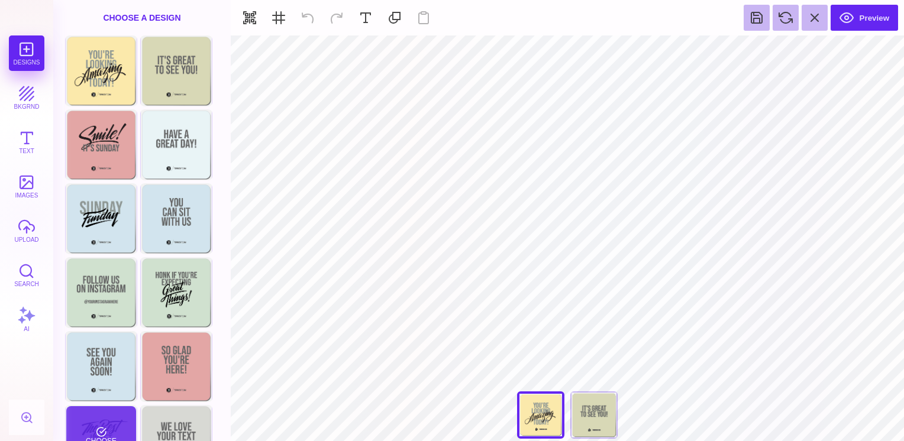
click at [118, 427] on div "Choose Design" at bounding box center [100, 440] width 69 height 67
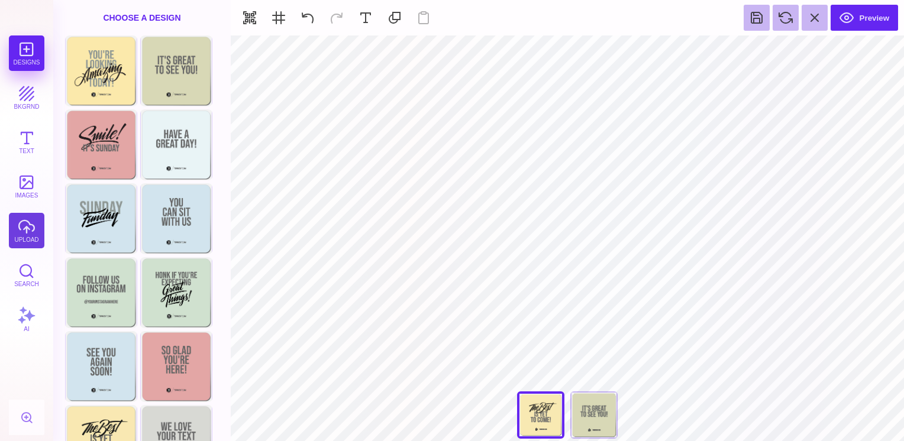
click at [25, 237] on button "upload" at bounding box center [27, 231] width 36 height 36
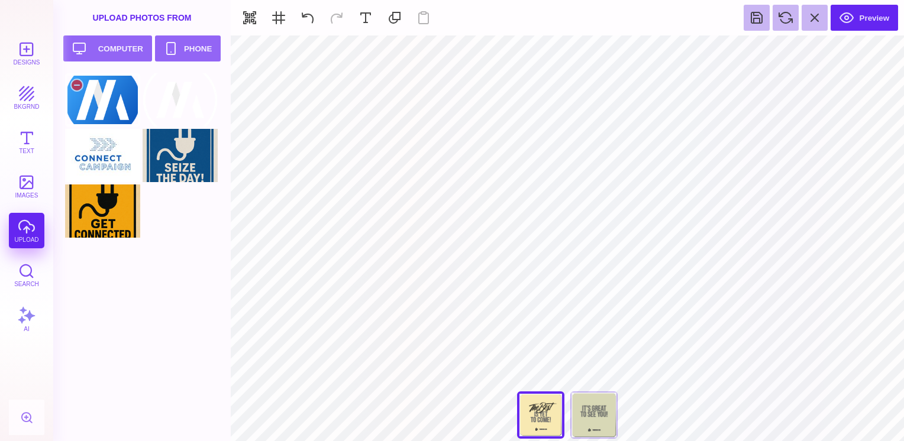
click at [109, 105] on div at bounding box center [102, 99] width 75 height 53
type input "#505050"
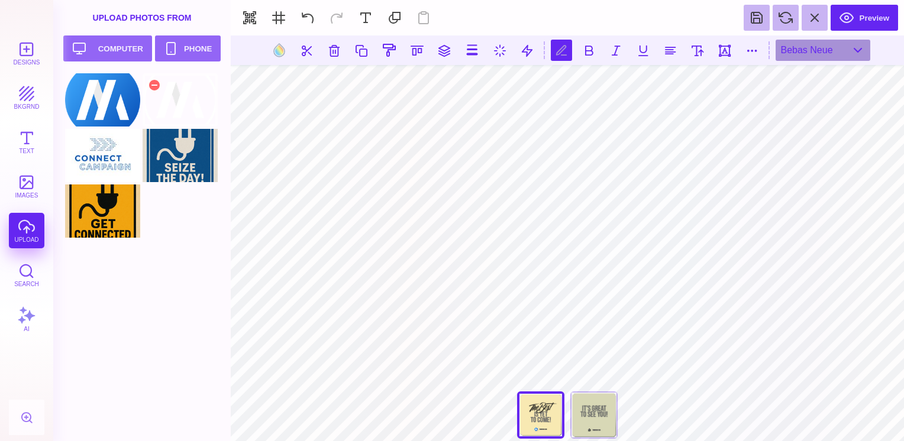
type textarea "*"
type textarea "**********"
click at [702, 46] on button at bounding box center [697, 50] width 21 height 21
type input "**"
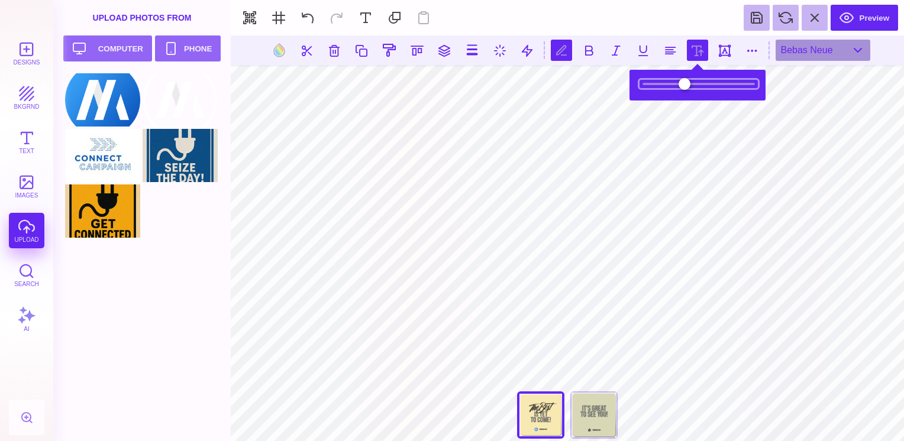
drag, startPoint x: 682, startPoint y: 88, endPoint x: 694, endPoint y: 89, distance: 12.5
type input "****"
click at [694, 88] on input "range" at bounding box center [699, 84] width 118 height 8
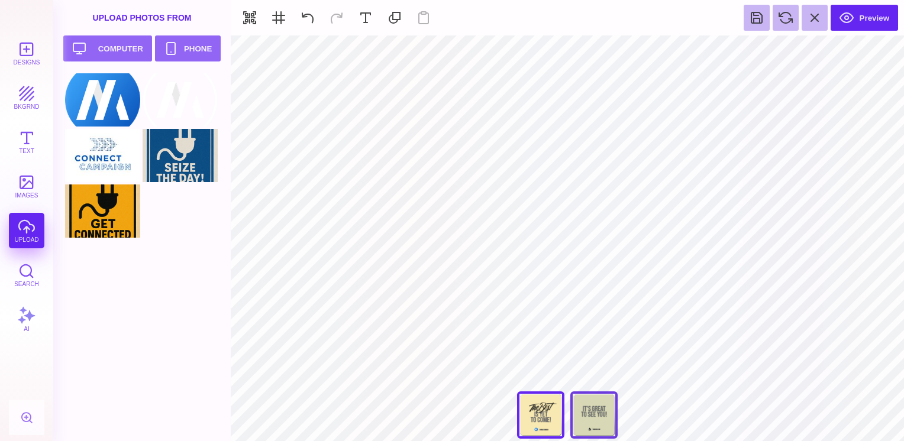
click at [593, 417] on div "Back" at bounding box center [593, 415] width 47 height 47
click at [189, 156] on div at bounding box center [180, 155] width 75 height 53
type input "#000000"
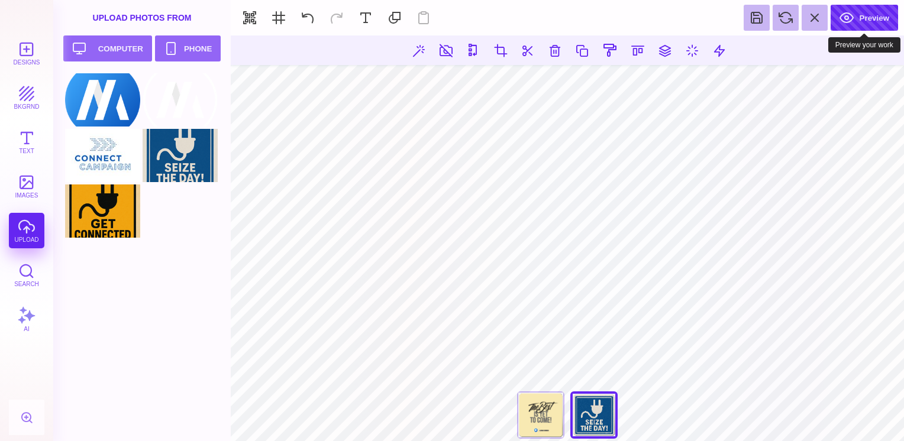
click at [863, 17] on button "Preview" at bounding box center [864, 18] width 67 height 26
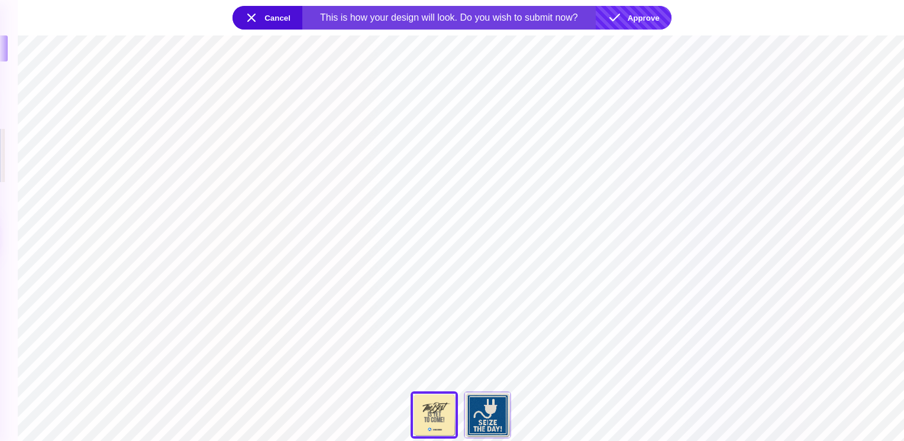
click at [637, 17] on button "Approve" at bounding box center [634, 18] width 76 height 24
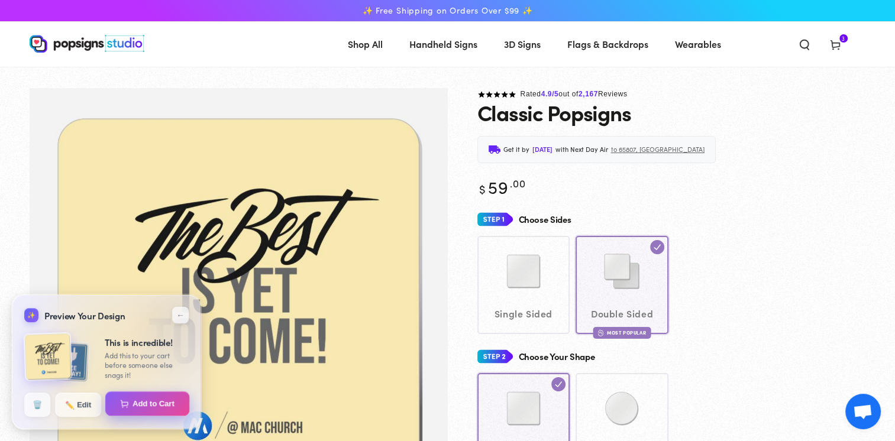
click at [157, 399] on button "Add to Cart" at bounding box center [147, 404] width 85 height 25
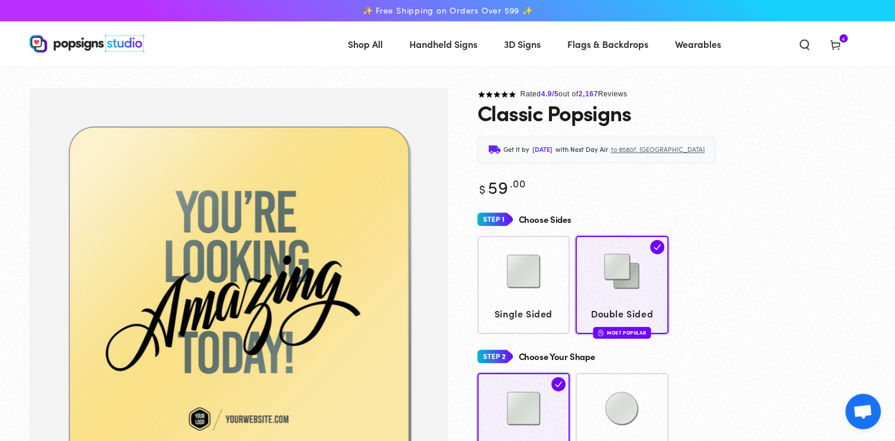
click at [836, 45] on icon at bounding box center [836, 44] width 12 height 12
